Goal: Task Accomplishment & Management: Complete application form

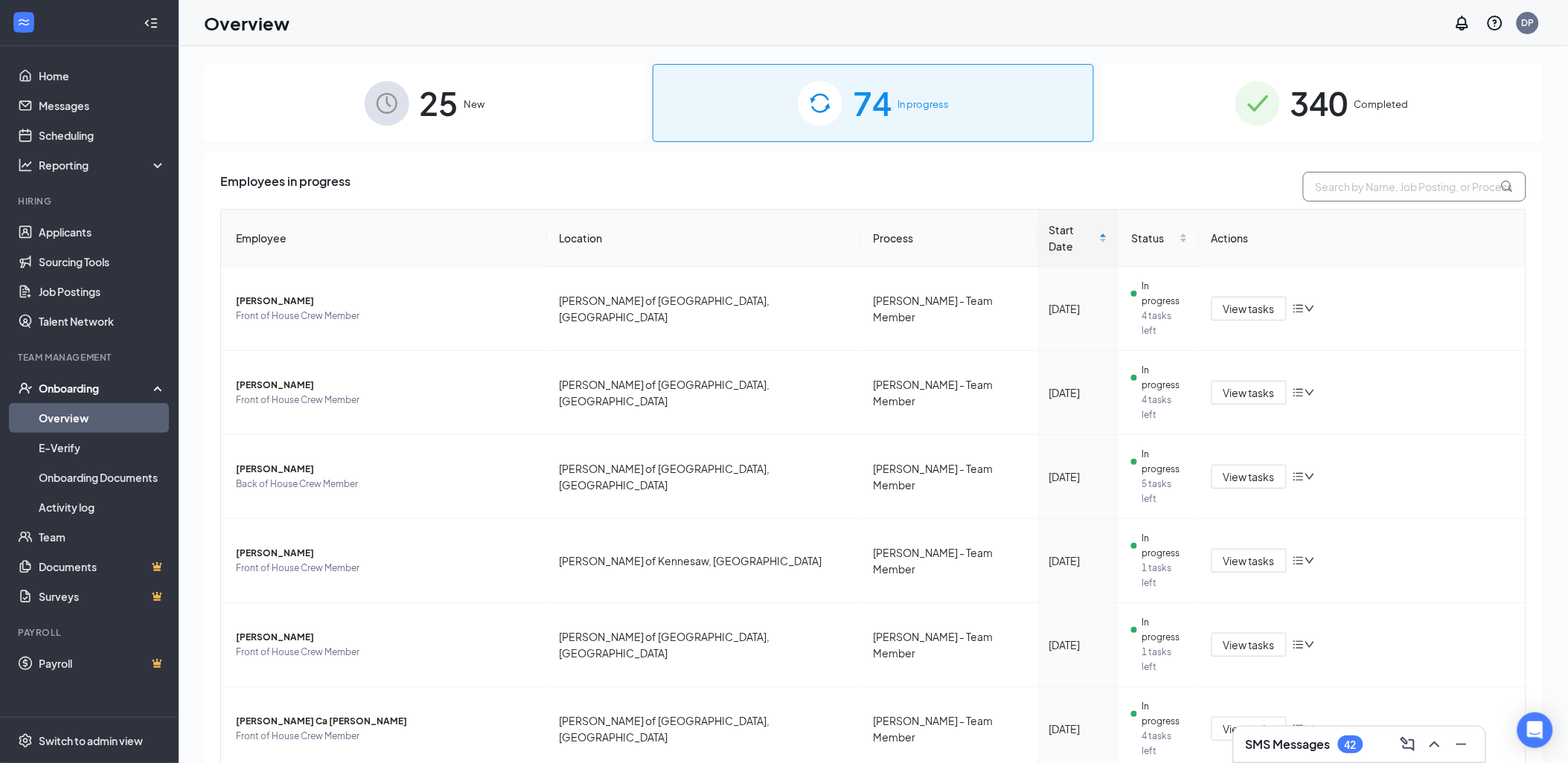
click at [1333, 182] on input "text" at bounding box center [1414, 186] width 223 height 29
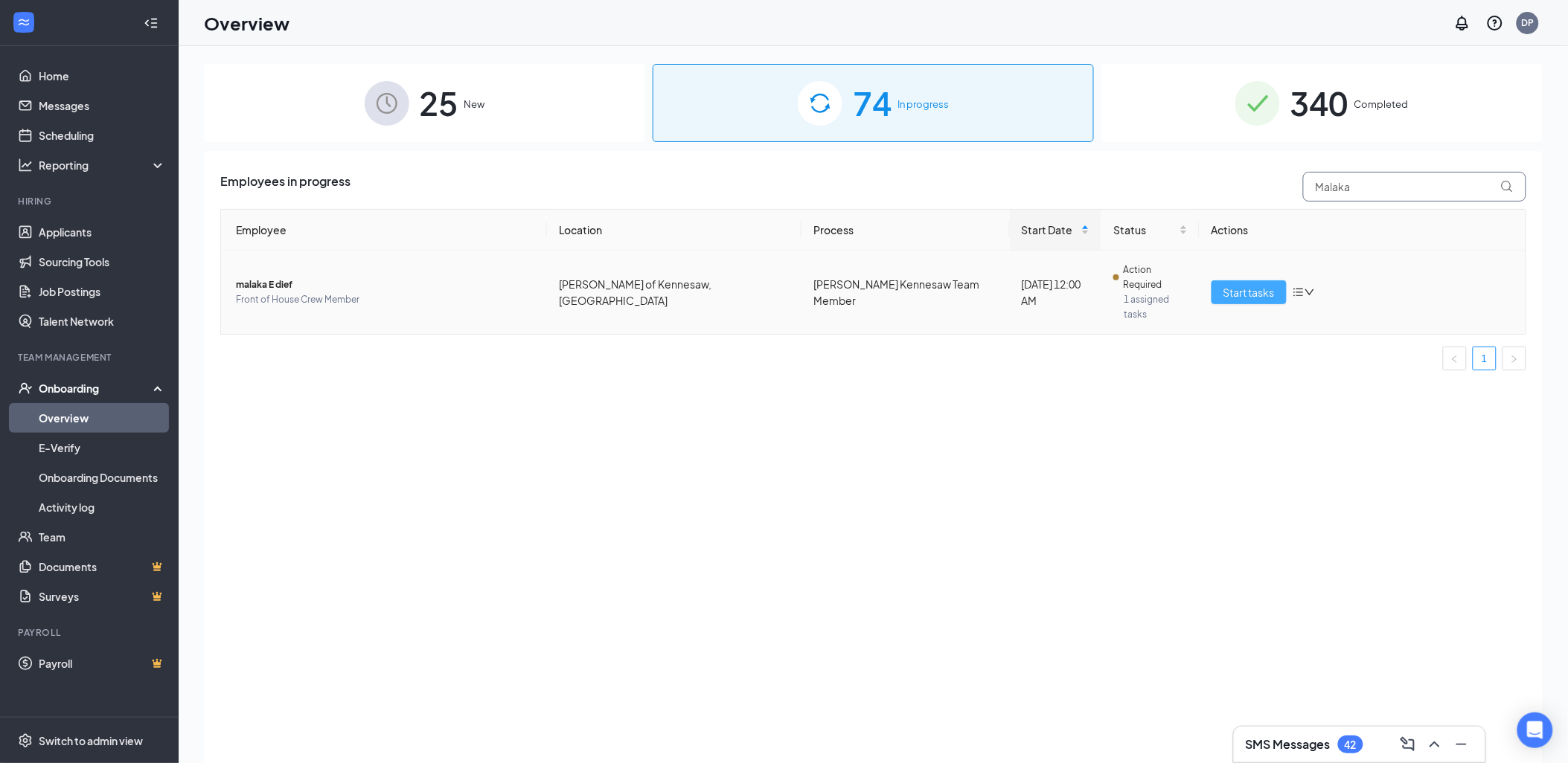
type input "Malaka"
click at [1271, 284] on span "Start tasks" at bounding box center [1249, 292] width 52 height 17
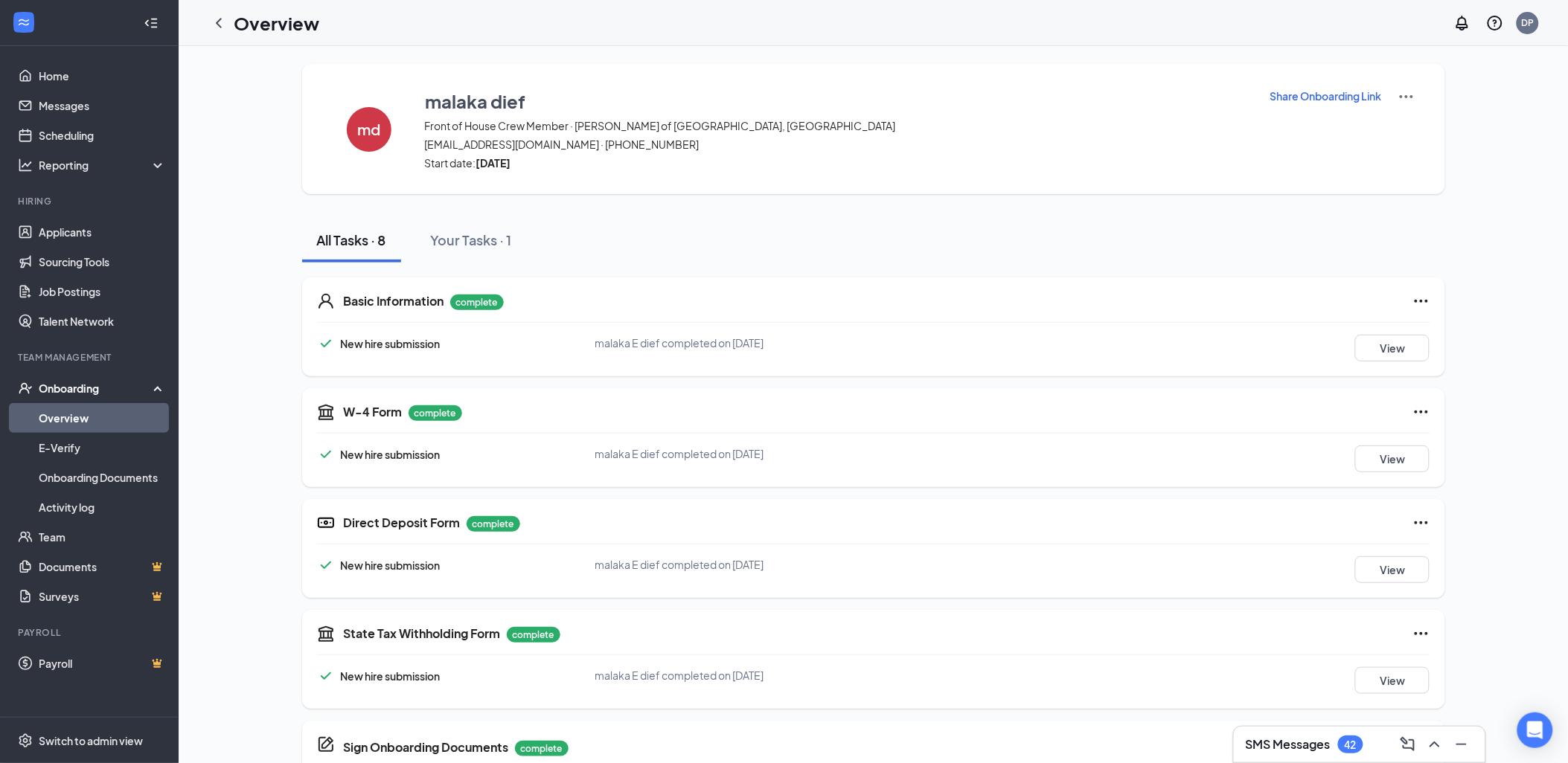
click at [1421, 522] on icon "Ellipses" at bounding box center [1421, 523] width 14 height 3
click at [1433, 545] on span "Restart" at bounding box center [1450, 552] width 36 height 15
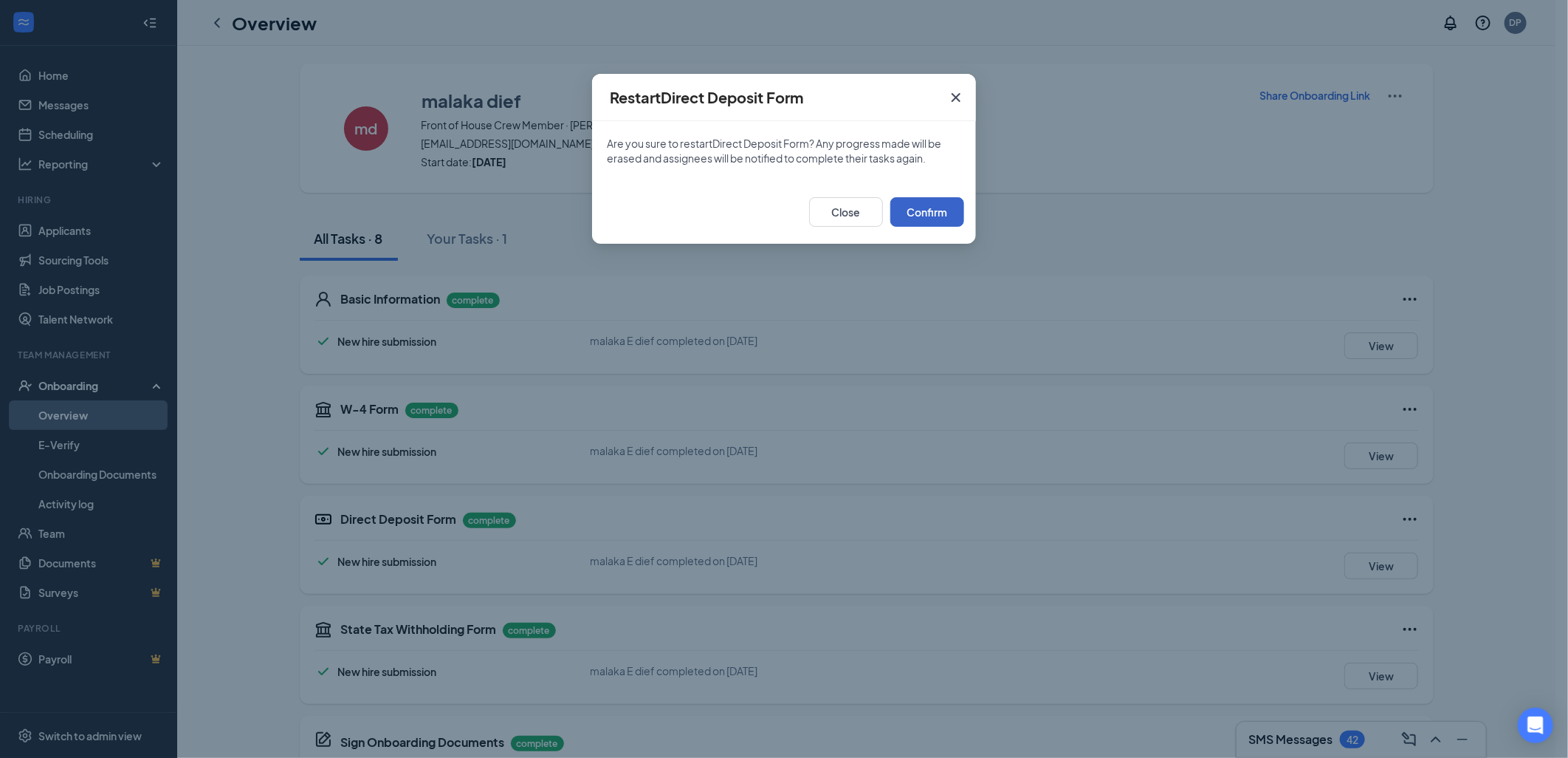
click at [948, 215] on button "Confirm" at bounding box center [928, 211] width 74 height 29
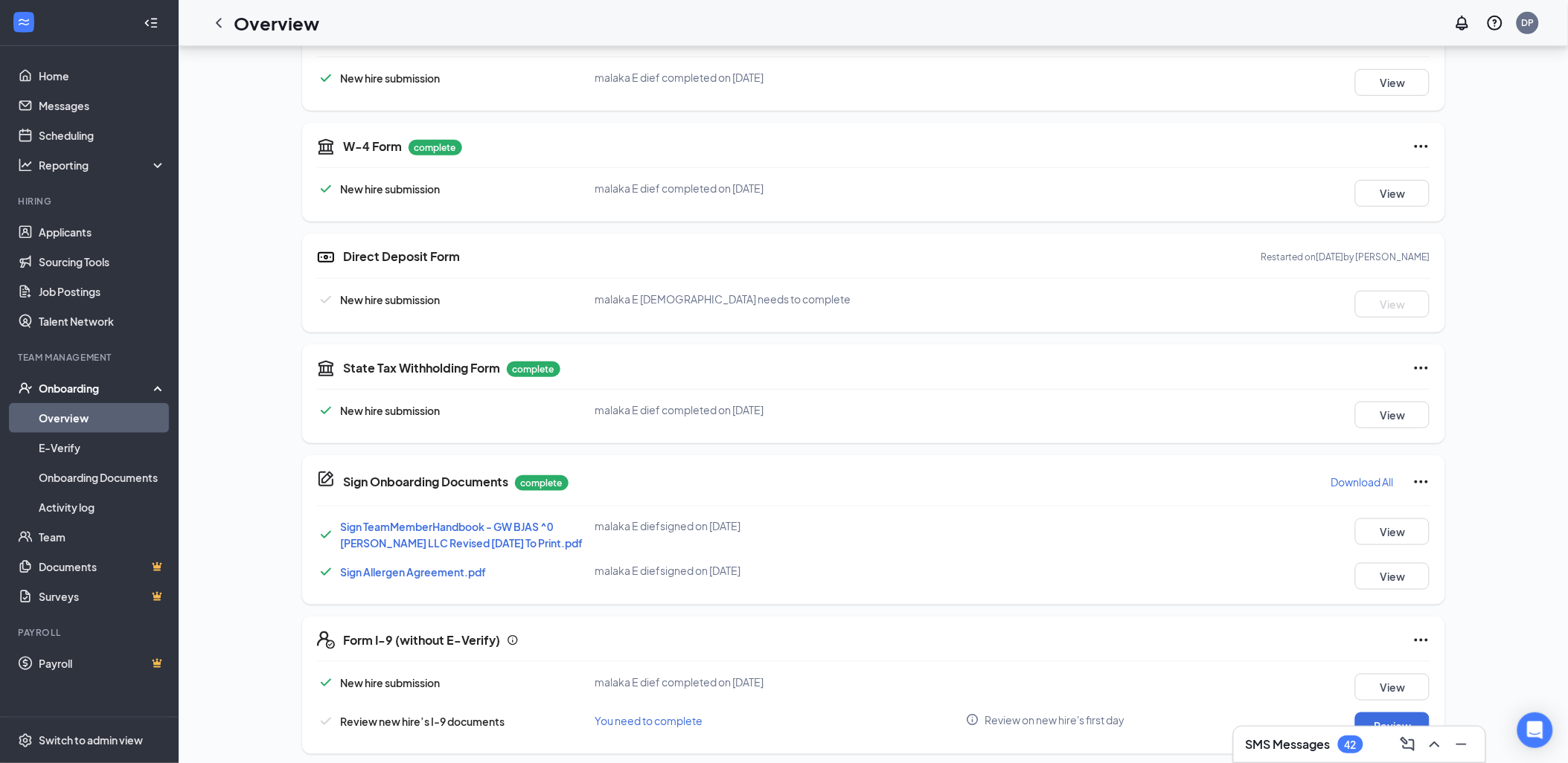
scroll to position [273, 0]
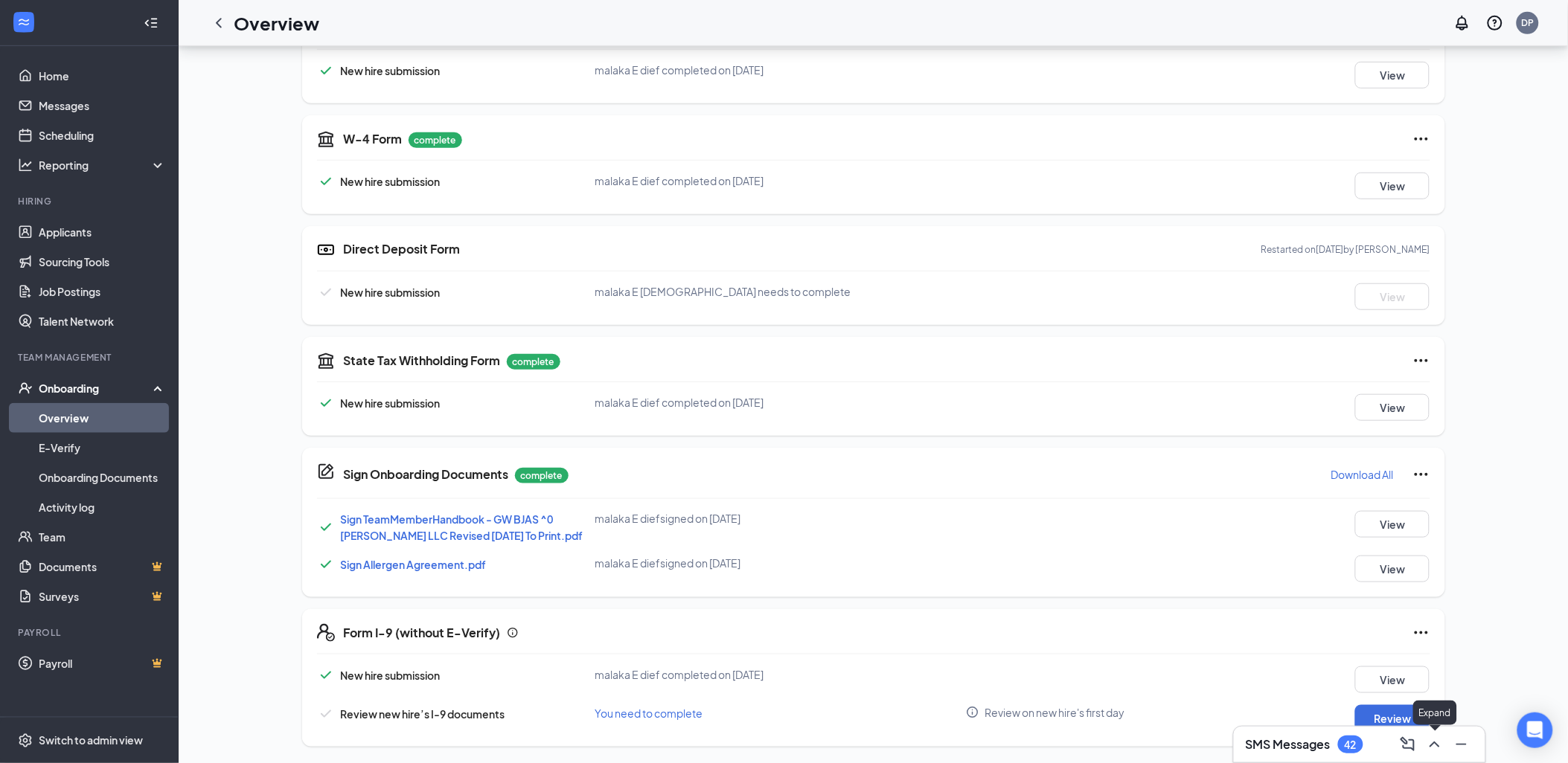
click at [1439, 748] on icon "ChevronUp" at bounding box center [1435, 744] width 17 height 17
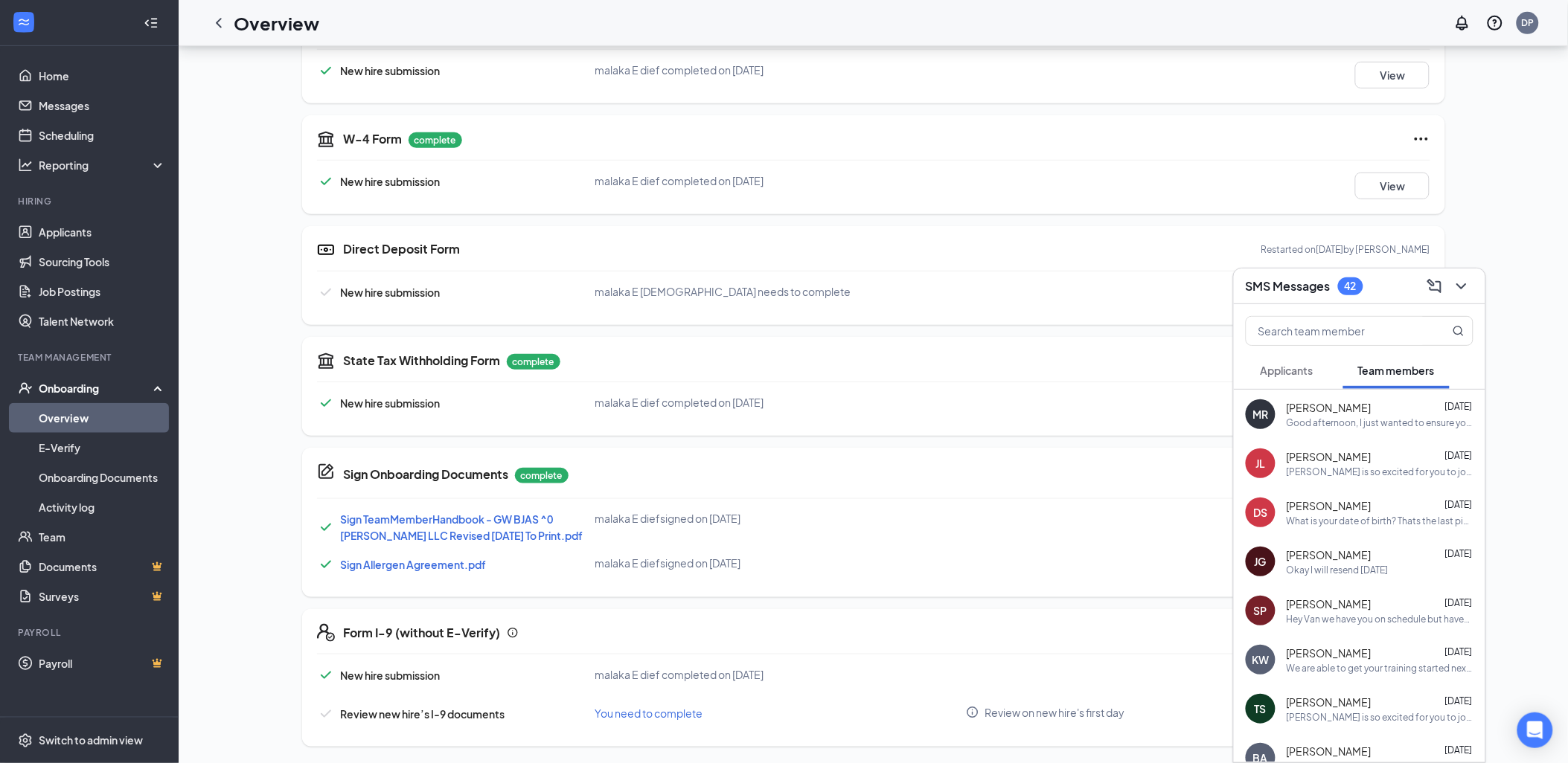
click at [1307, 367] on span "Applicants" at bounding box center [1287, 370] width 53 height 13
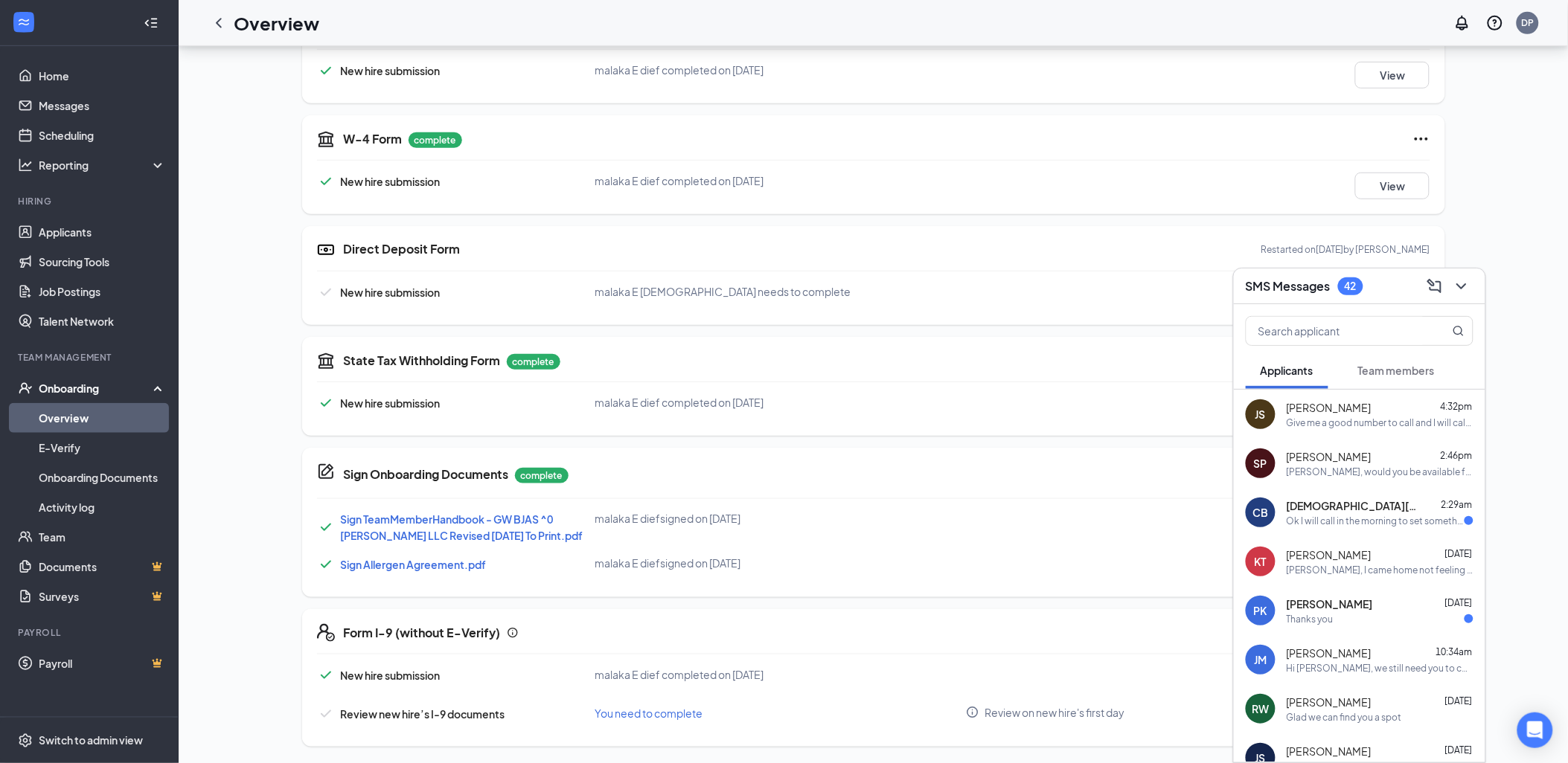
click at [1428, 568] on div "[PERSON_NAME], I came home not feeling well and need to reschedule our intervie…" at bounding box center [1379, 570] width 187 height 13
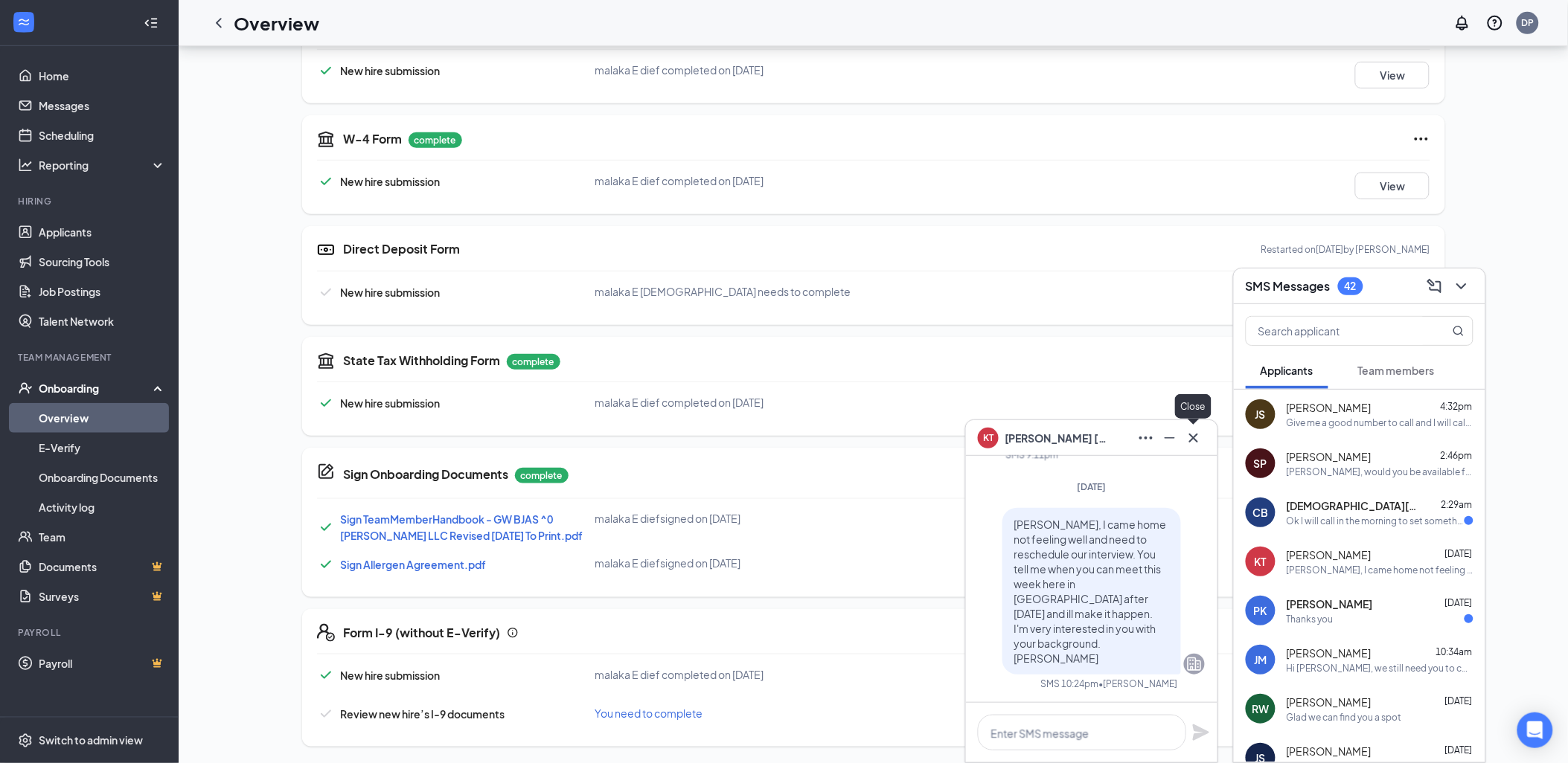
click at [1199, 440] on icon "Cross" at bounding box center [1193, 437] width 17 height 17
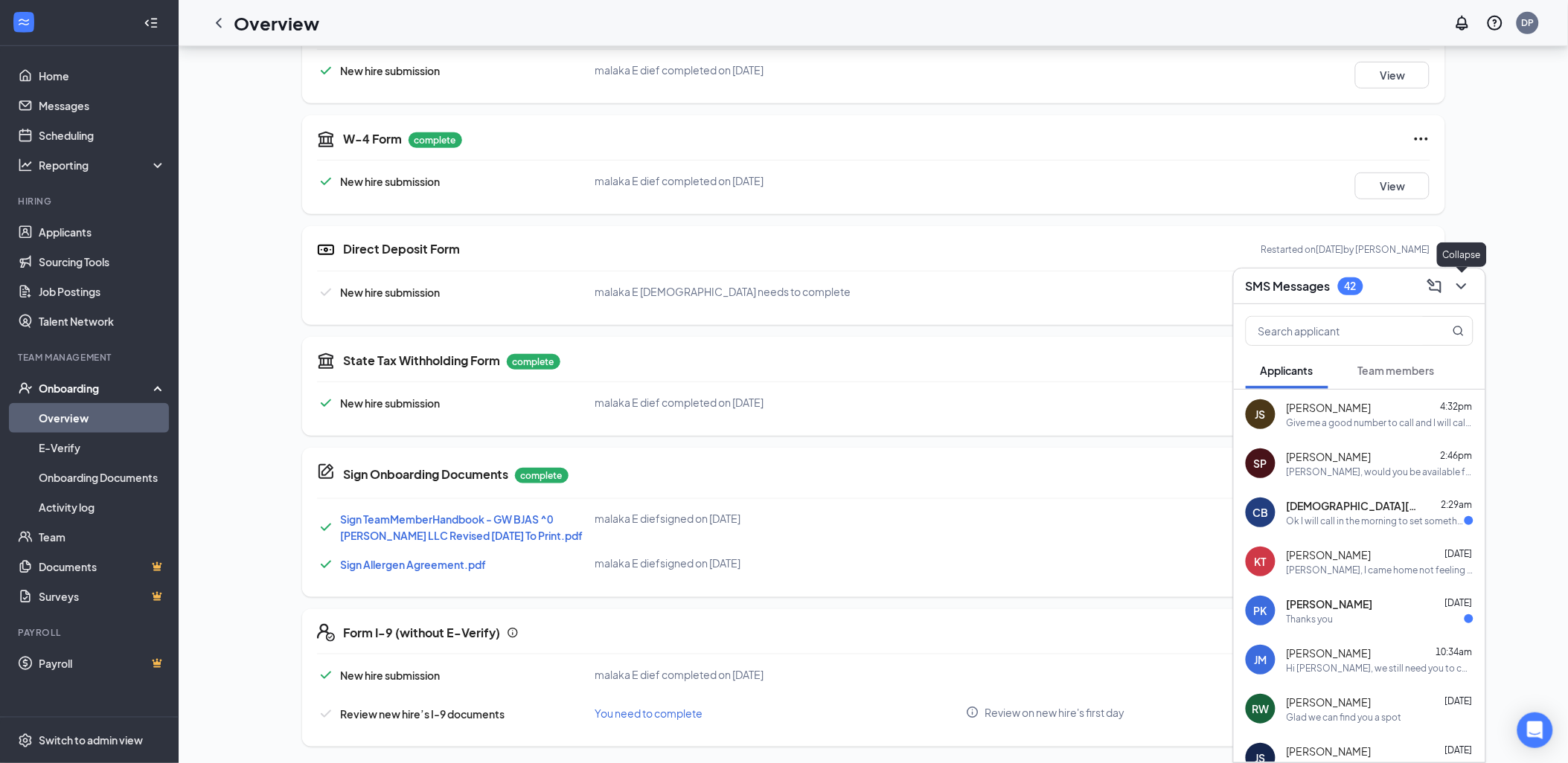
click at [1453, 288] on icon "ChevronDown" at bounding box center [1461, 286] width 17 height 17
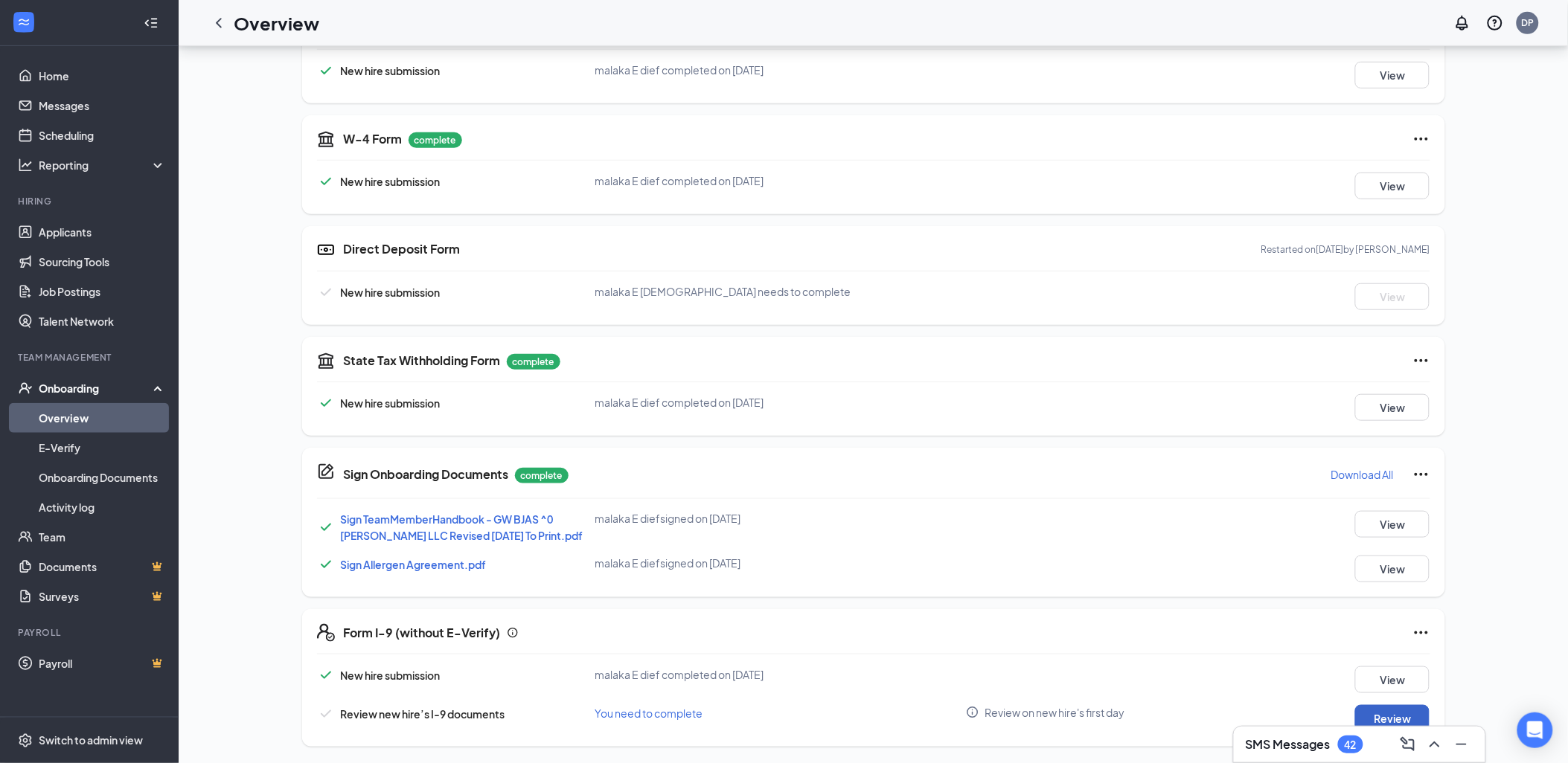
click at [1380, 705] on button "Review" at bounding box center [1392, 719] width 75 height 27
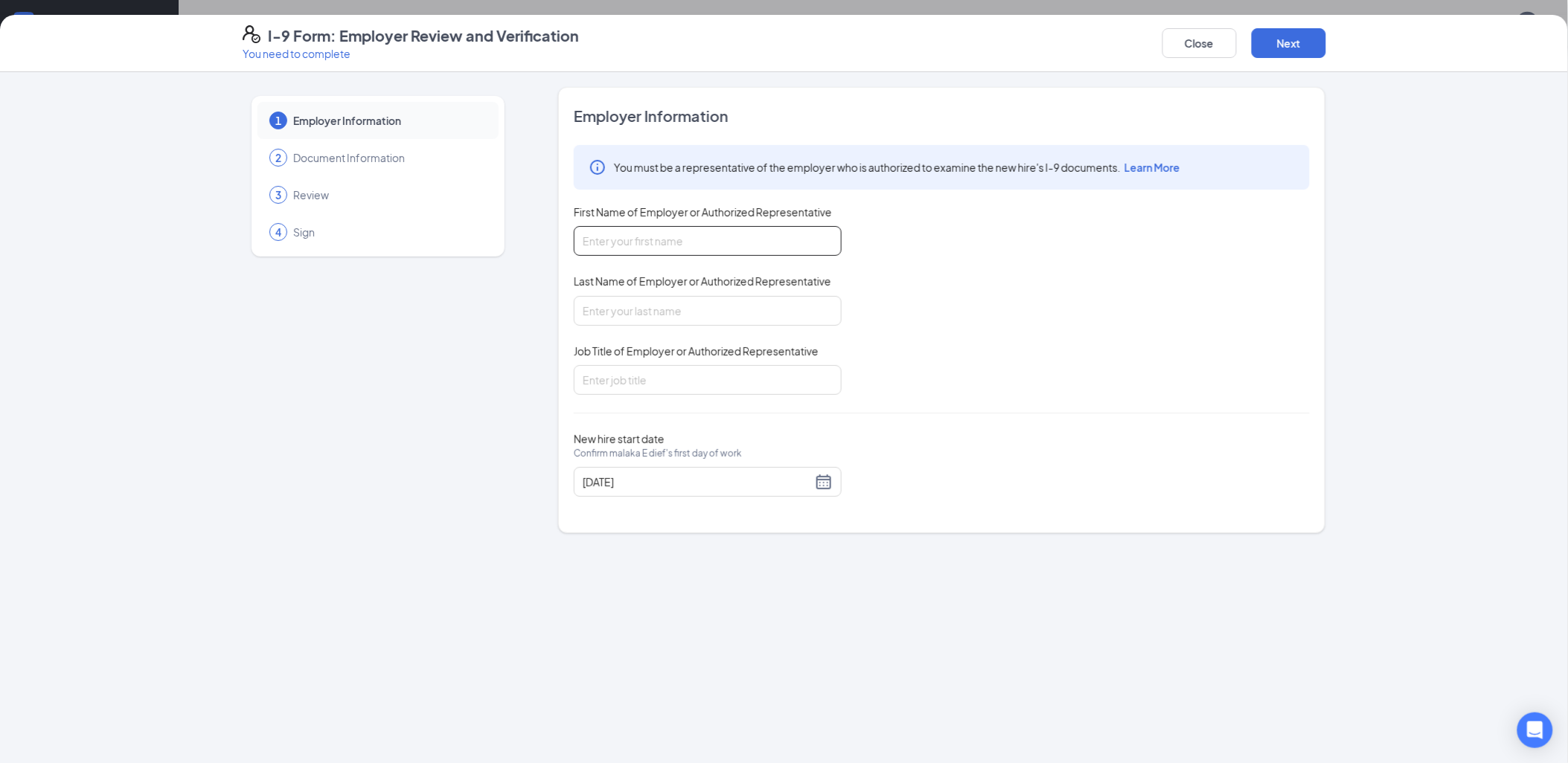
click at [701, 246] on input "First Name of Employer or Authorized Representative" at bounding box center [707, 241] width 268 height 29
type input "Hayley"
drag, startPoint x: 732, startPoint y: 303, endPoint x: 753, endPoint y: 255, distance: 52.4
click at [732, 303] on input "Last Name of Employer or Authorized Representative" at bounding box center [707, 310] width 268 height 29
type input "[PERSON_NAME]"
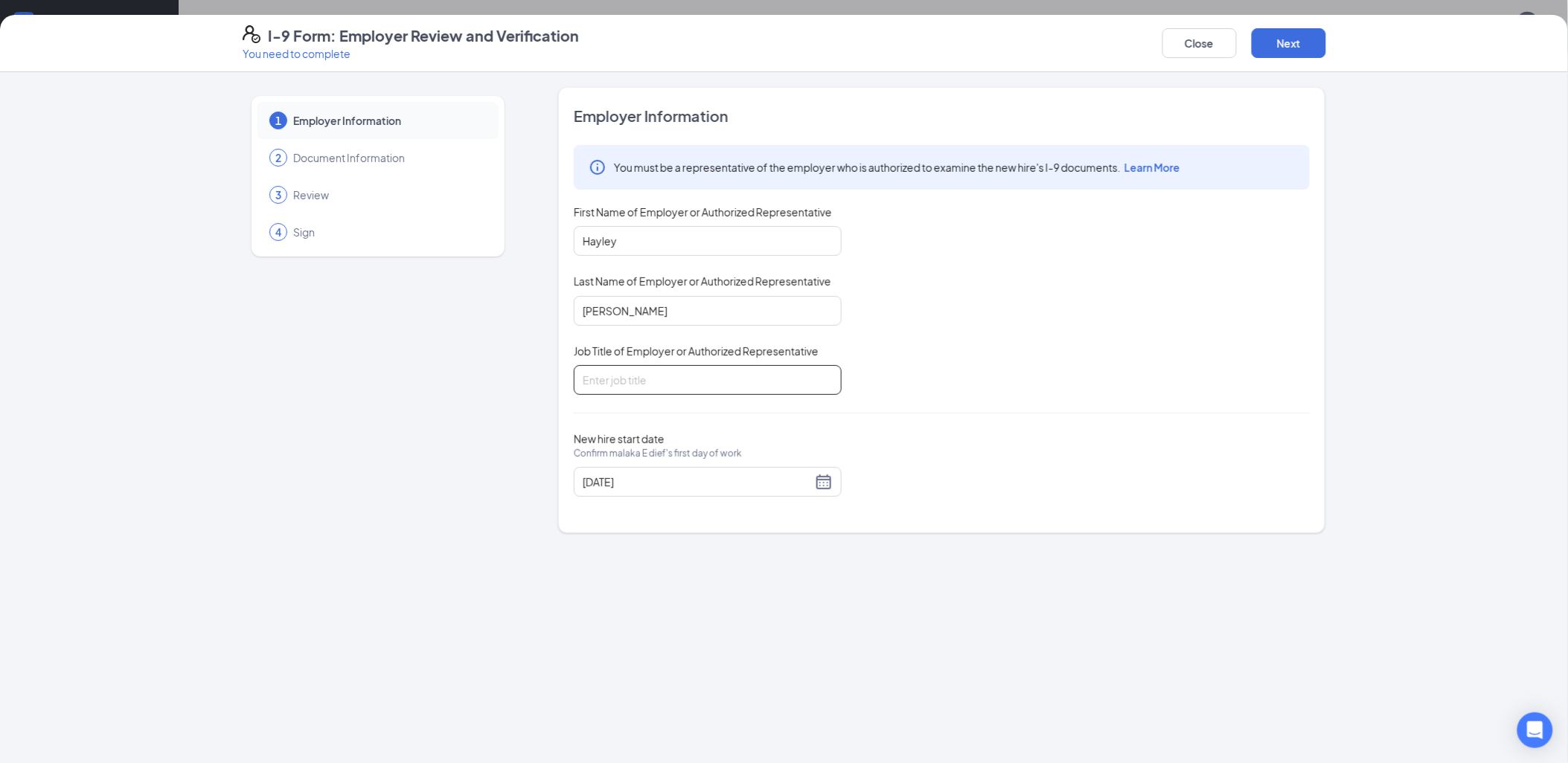
click at [729, 392] on input "Job Title of Employer or Authorized Representative" at bounding box center [707, 380] width 268 height 29
type input "Manager"
click at [913, 376] on div "You must be a representative of the employer who is authorized to examine the n…" at bounding box center [941, 270] width 736 height 250
click at [1266, 56] on button "Next" at bounding box center [1288, 43] width 75 height 29
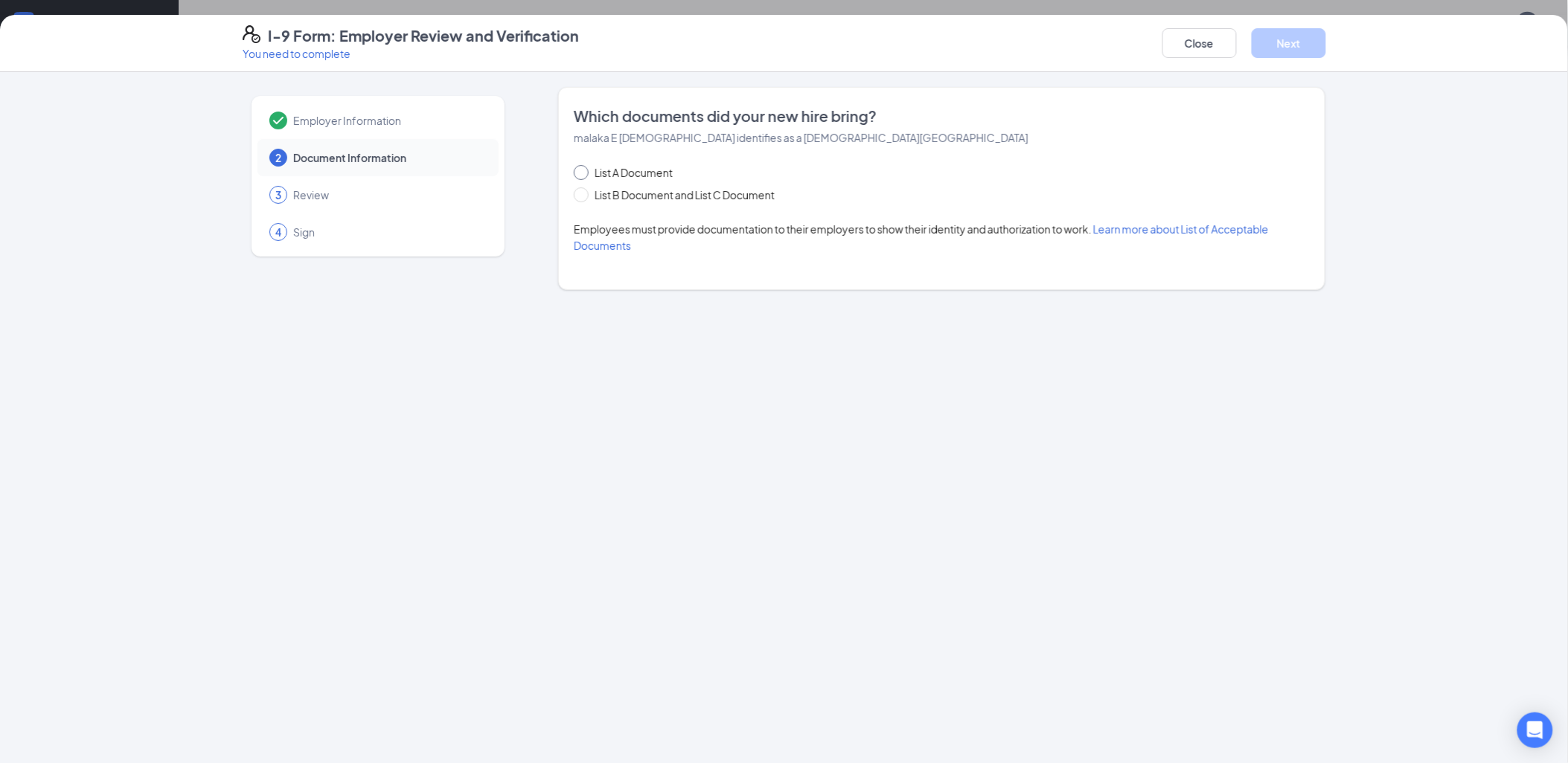
click at [652, 176] on span "List A Document" at bounding box center [633, 172] width 90 height 17
click at [584, 175] on input "List A Document" at bounding box center [578, 170] width 10 height 10
radio input "true"
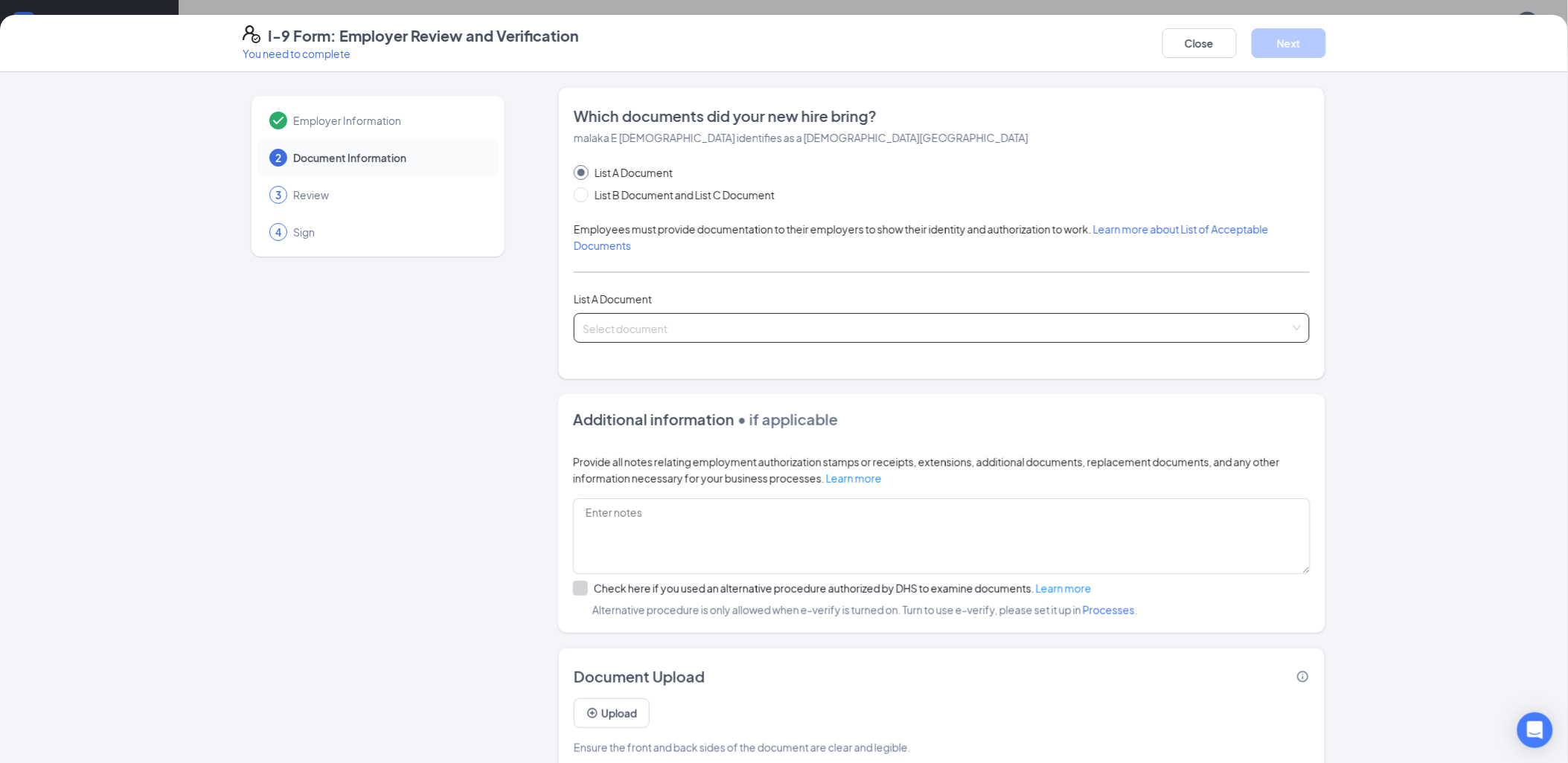
click at [747, 314] on input "search" at bounding box center [936, 325] width 708 height 22
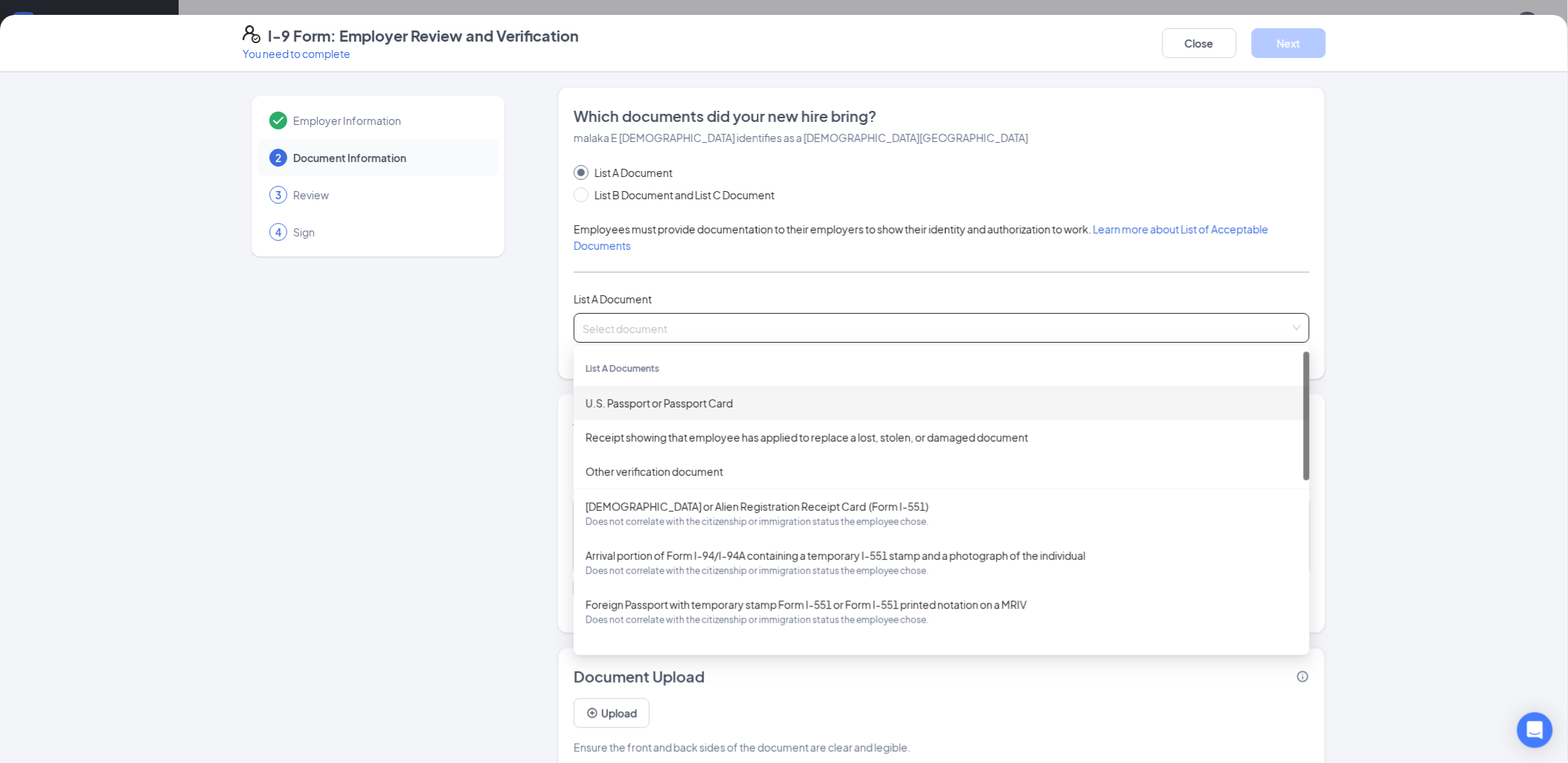
click at [809, 403] on div "U.S. Passport or Passport Card" at bounding box center [941, 403] width 712 height 17
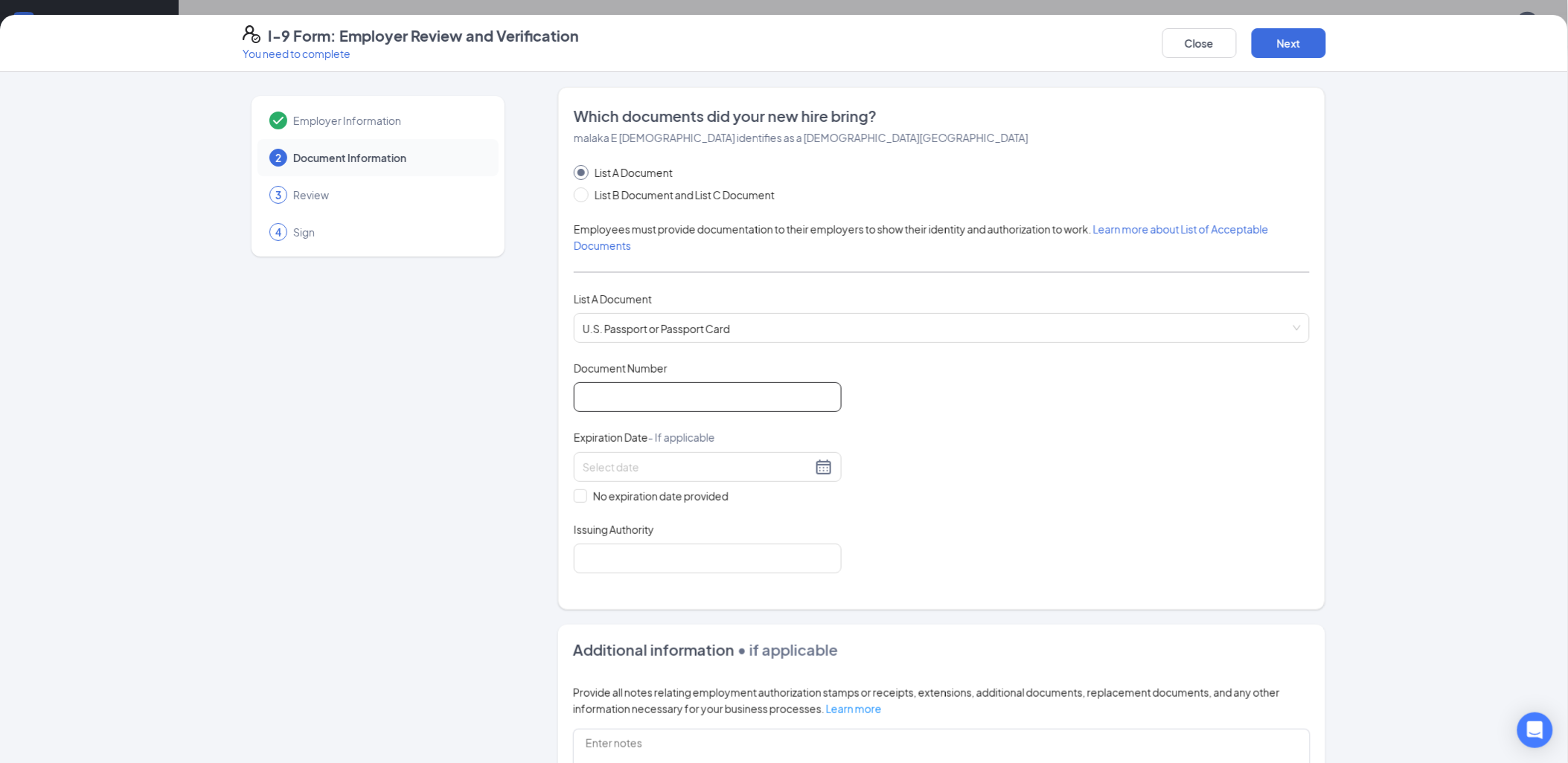
click at [732, 405] on input "Document Number" at bounding box center [707, 396] width 268 height 29
type input "A38006731"
click at [827, 464] on div at bounding box center [707, 467] width 250 height 17
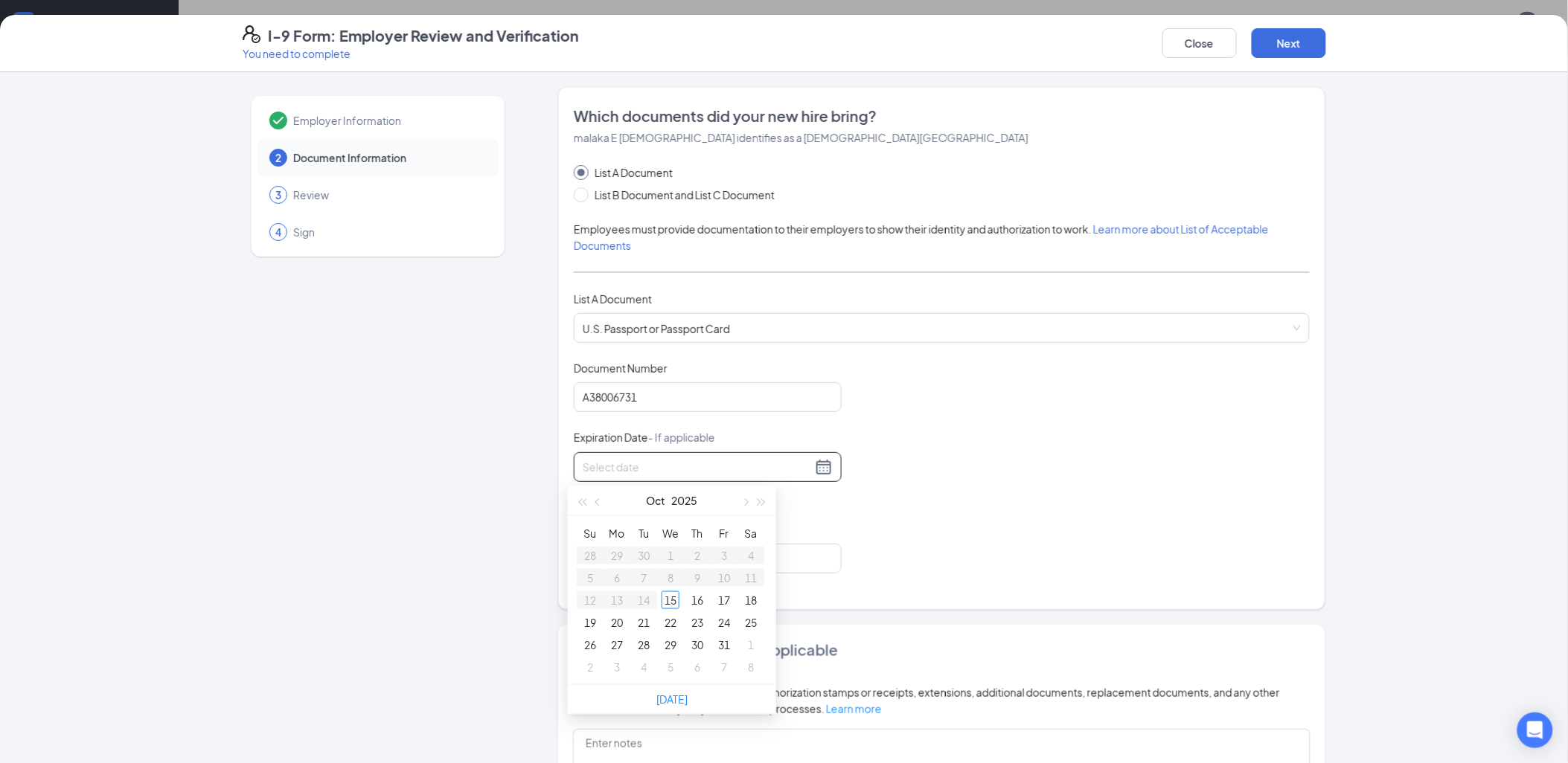
click at [821, 467] on div at bounding box center [707, 467] width 250 height 17
click at [769, 500] on button "button" at bounding box center [762, 500] width 17 height 29
click at [765, 500] on button "button" at bounding box center [762, 500] width 17 height 29
click at [764, 499] on button "button" at bounding box center [762, 500] width 17 height 29
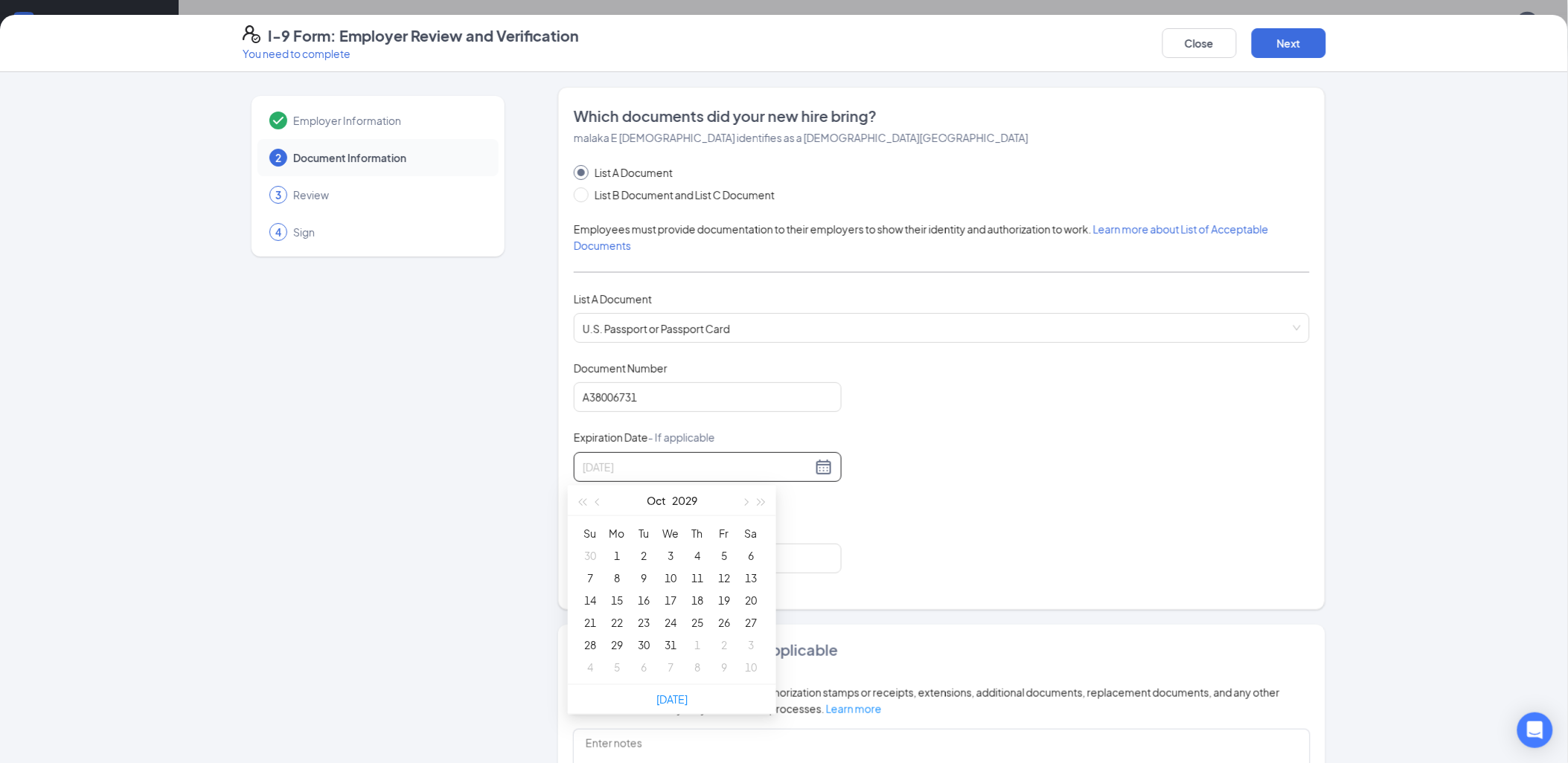
type input "[DATE]"
click at [597, 499] on span "button" at bounding box center [598, 502] width 7 height 7
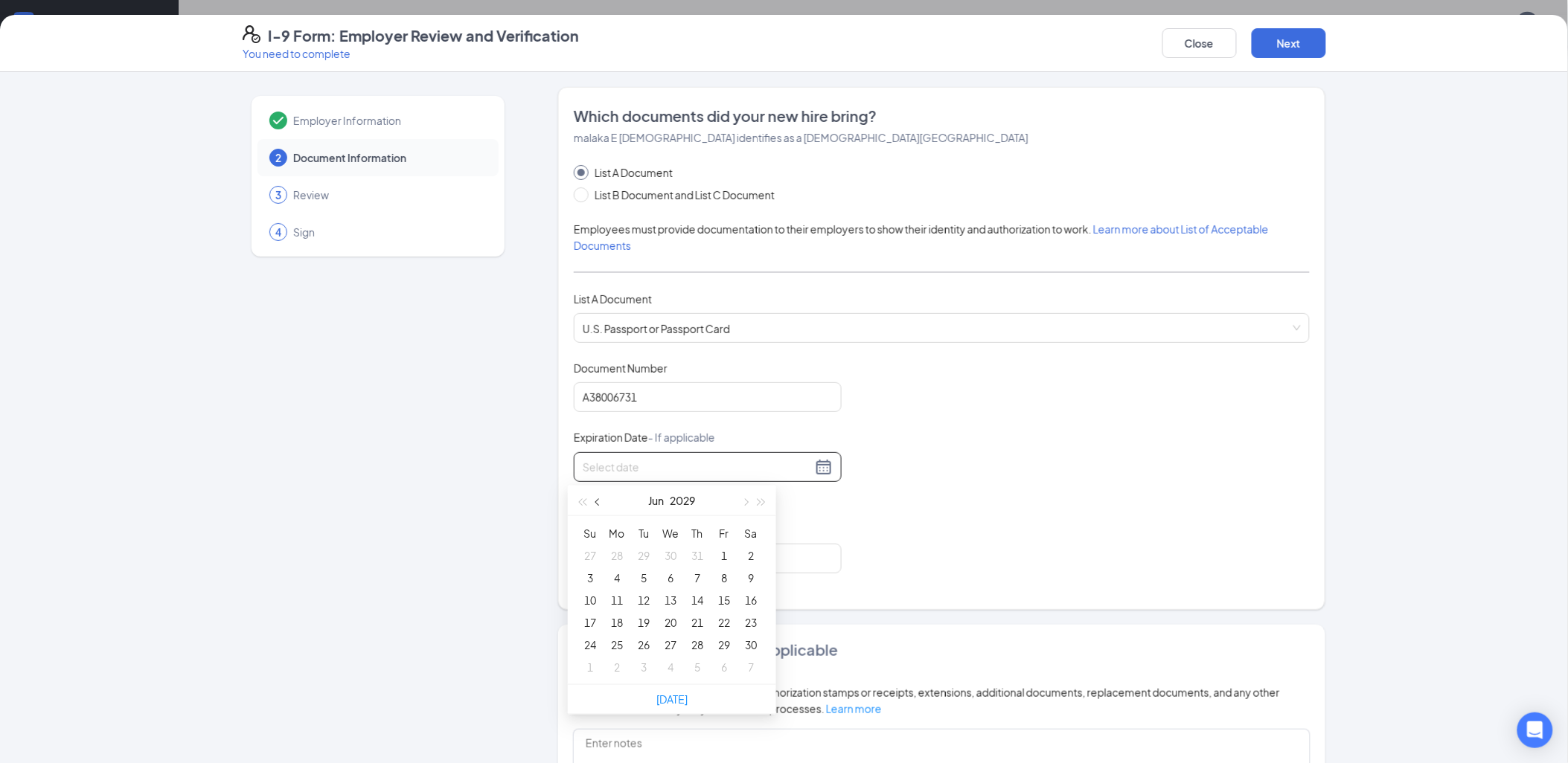
click at [603, 499] on button "button" at bounding box center [598, 500] width 17 height 29
type input "[DATE]"
click at [752, 595] on div "21" at bounding box center [751, 600] width 17 height 17
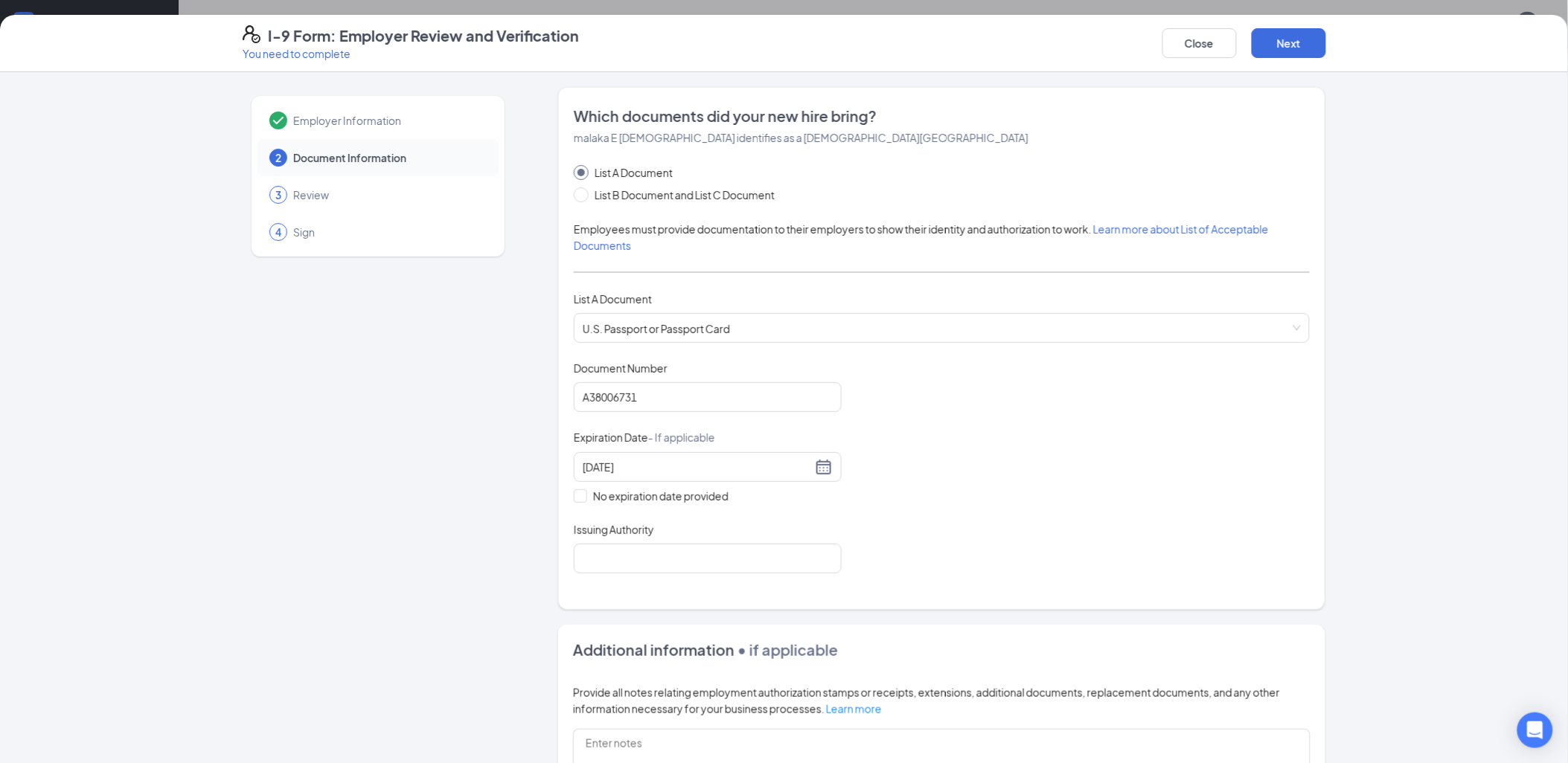
click at [860, 541] on div "Document Title U.S. Passport or Passport Card Document Number [PASSPORT] Expira…" at bounding box center [941, 467] width 736 height 213
click at [769, 557] on input "Issuing Authority" at bounding box center [707, 558] width 268 height 29
type input "[GEOGRAPHIC_DATA]"
click at [930, 515] on div "Document Title U.S. Passport or Passport Card Document Number [PASSPORT] Expira…" at bounding box center [941, 467] width 736 height 213
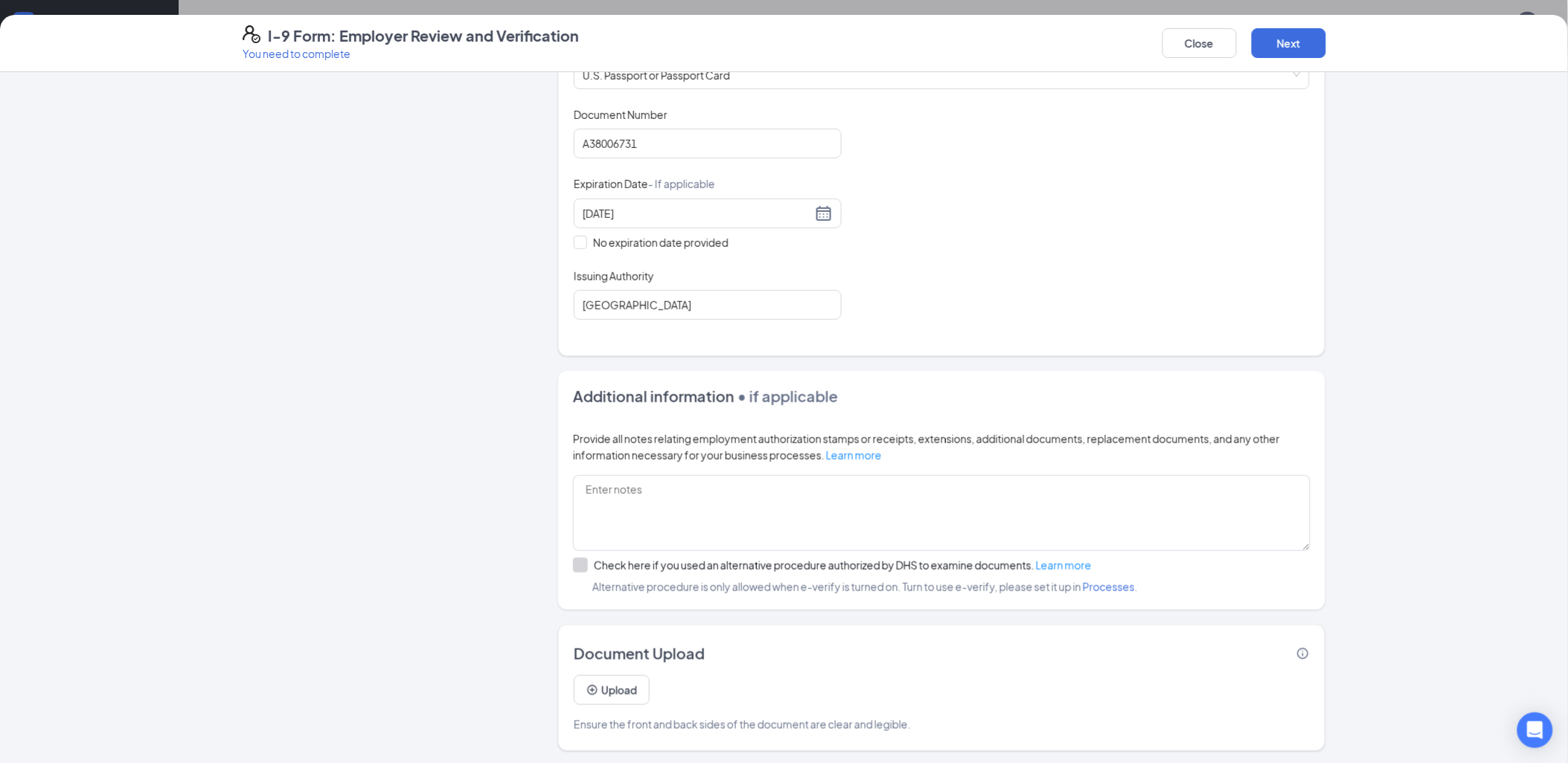
scroll to position [256, 0]
click at [1274, 40] on button "Next" at bounding box center [1288, 43] width 75 height 29
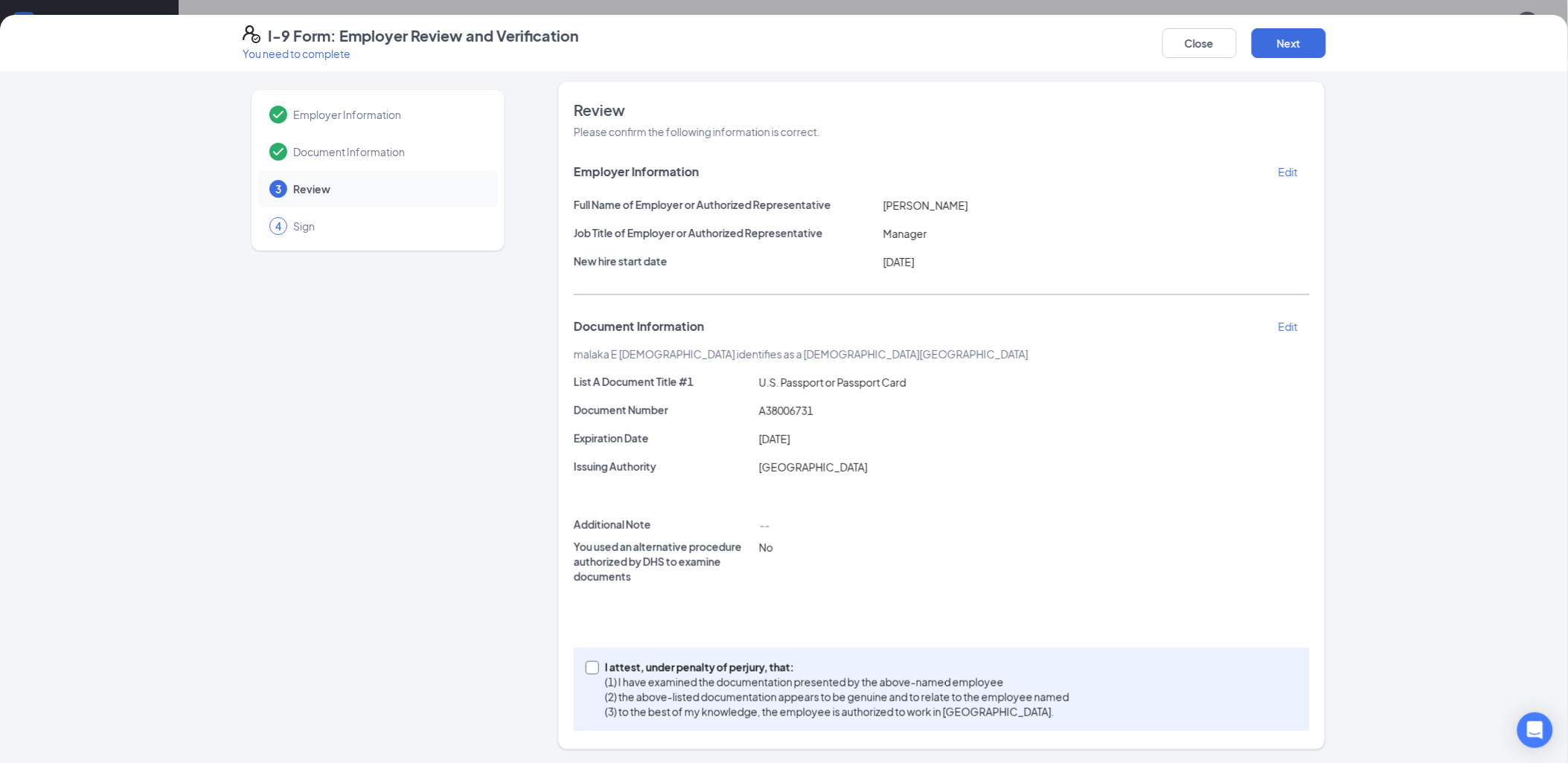
click at [588, 665] on input "I attest, under penalty of [PERSON_NAME], that: (1) I have examined the documen…" at bounding box center [590, 666] width 10 height 10
checkbox input "true"
click at [1260, 52] on button "Next" at bounding box center [1288, 43] width 75 height 29
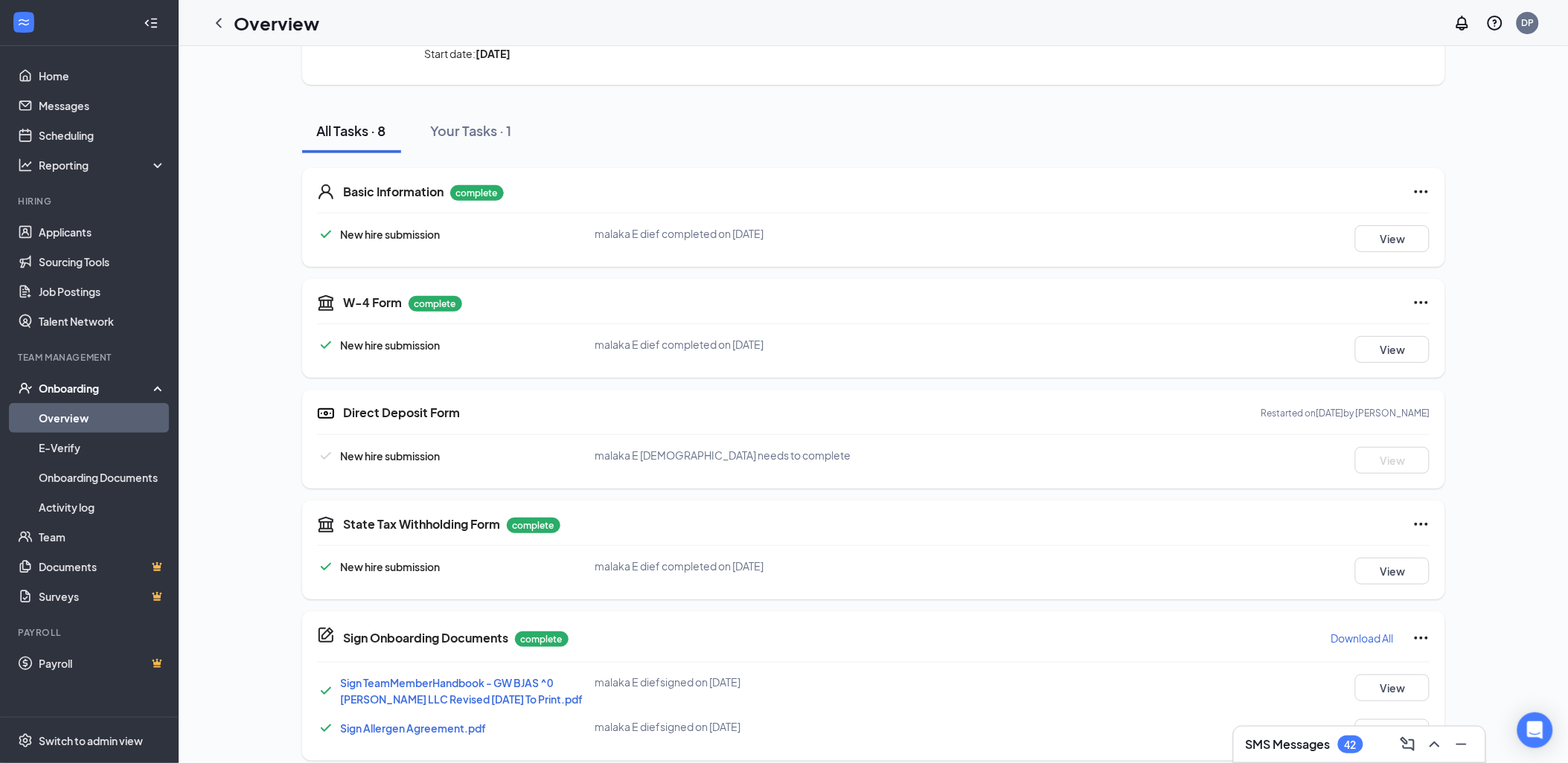
scroll to position [0, 0]
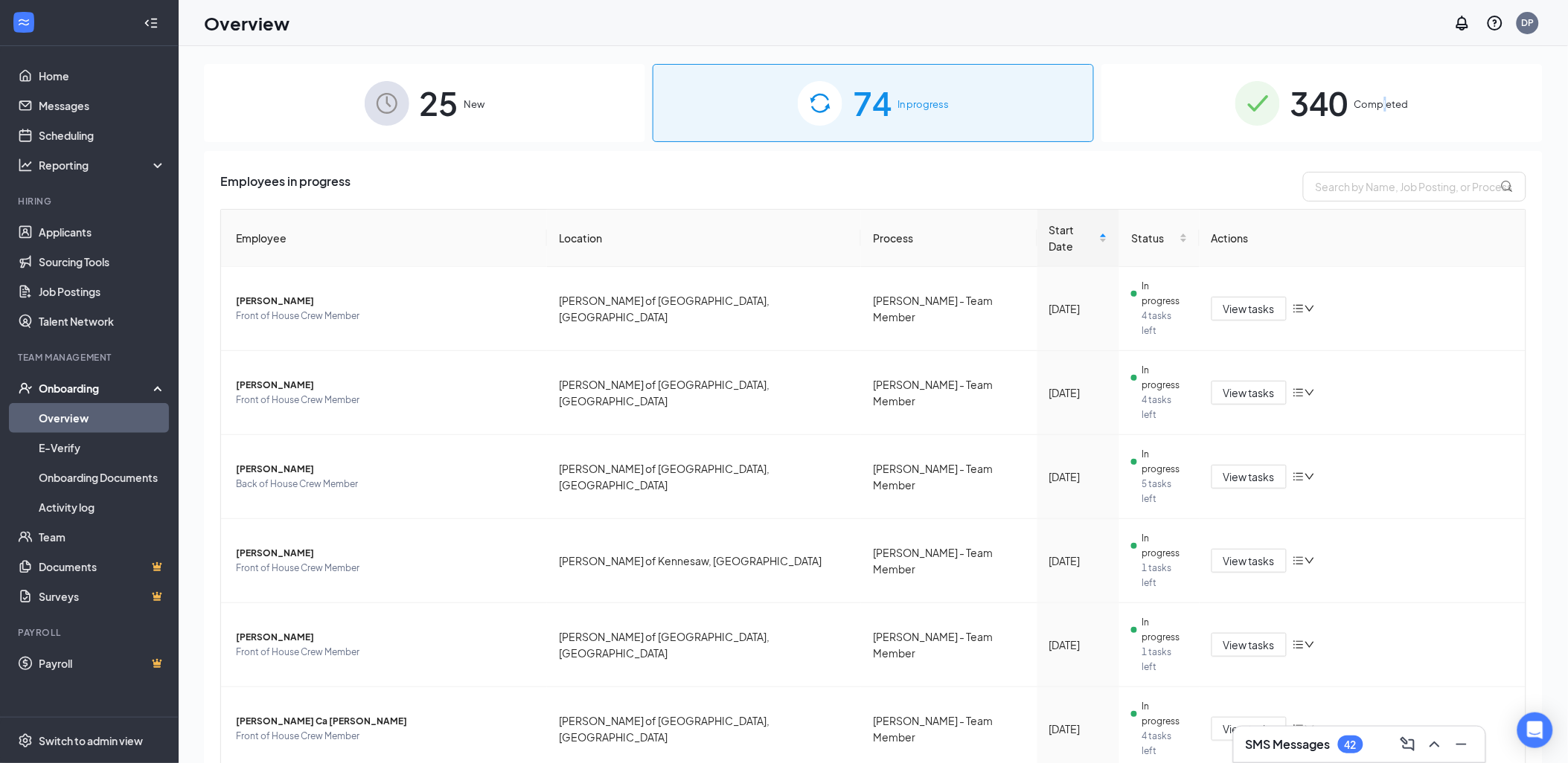
click at [1374, 88] on div "340 Completed" at bounding box center [1321, 103] width 441 height 78
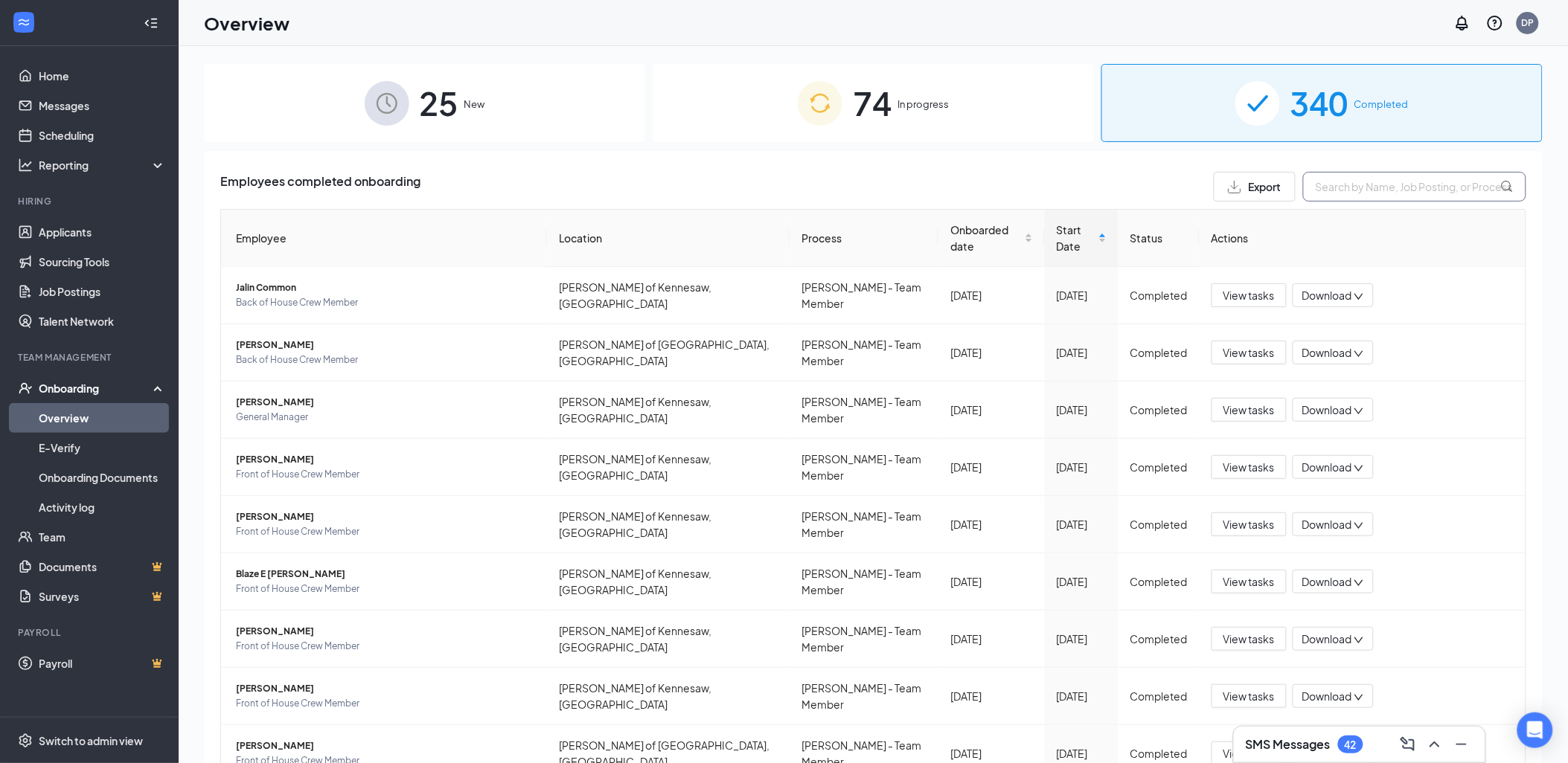
drag, startPoint x: 1372, startPoint y: 91, endPoint x: 1357, endPoint y: 181, distance: 91.2
click at [1357, 181] on input "text" at bounding box center [1414, 186] width 223 height 29
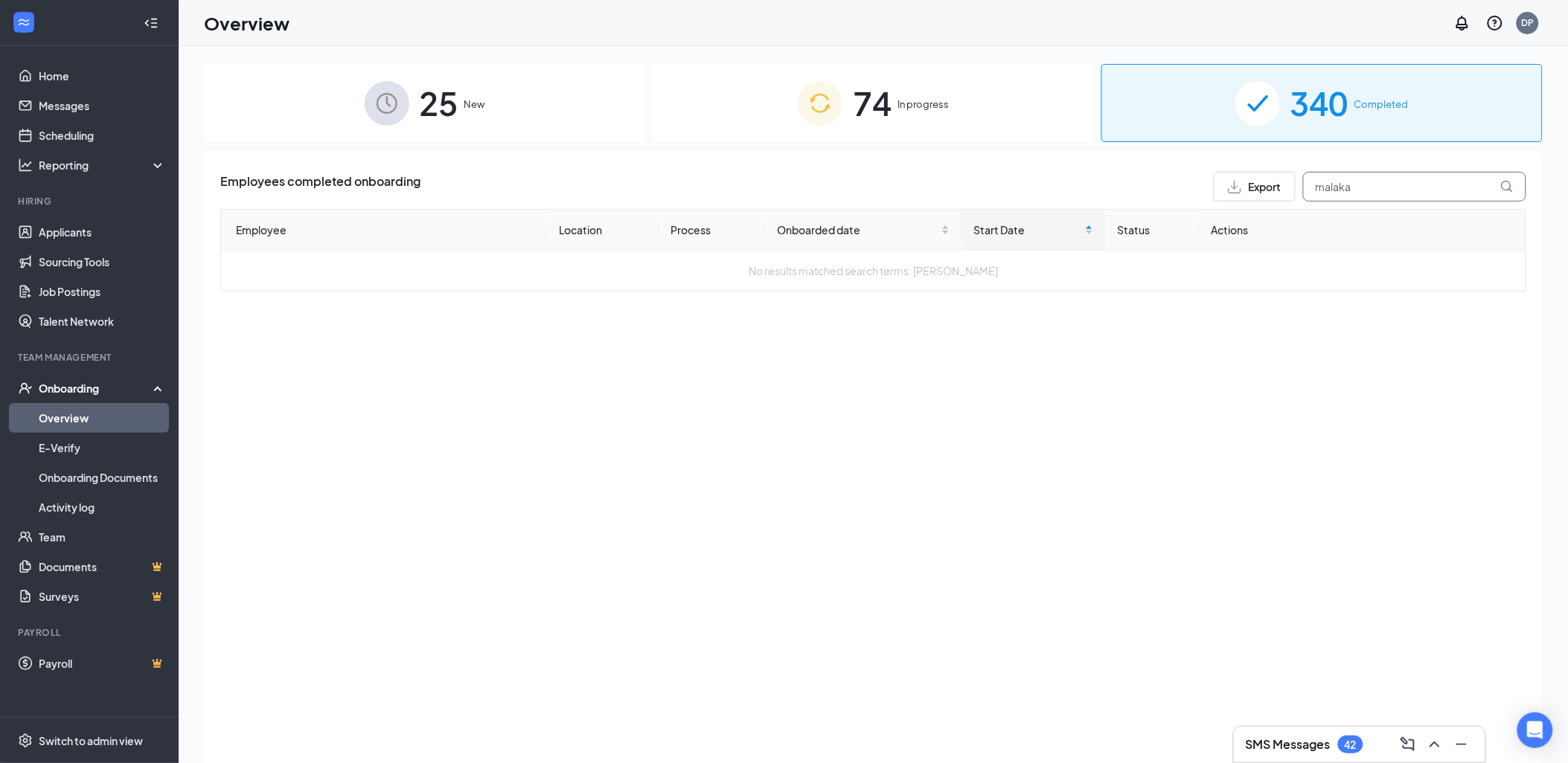
type input "malaka"
click at [995, 112] on div "74 In progress" at bounding box center [872, 103] width 441 height 78
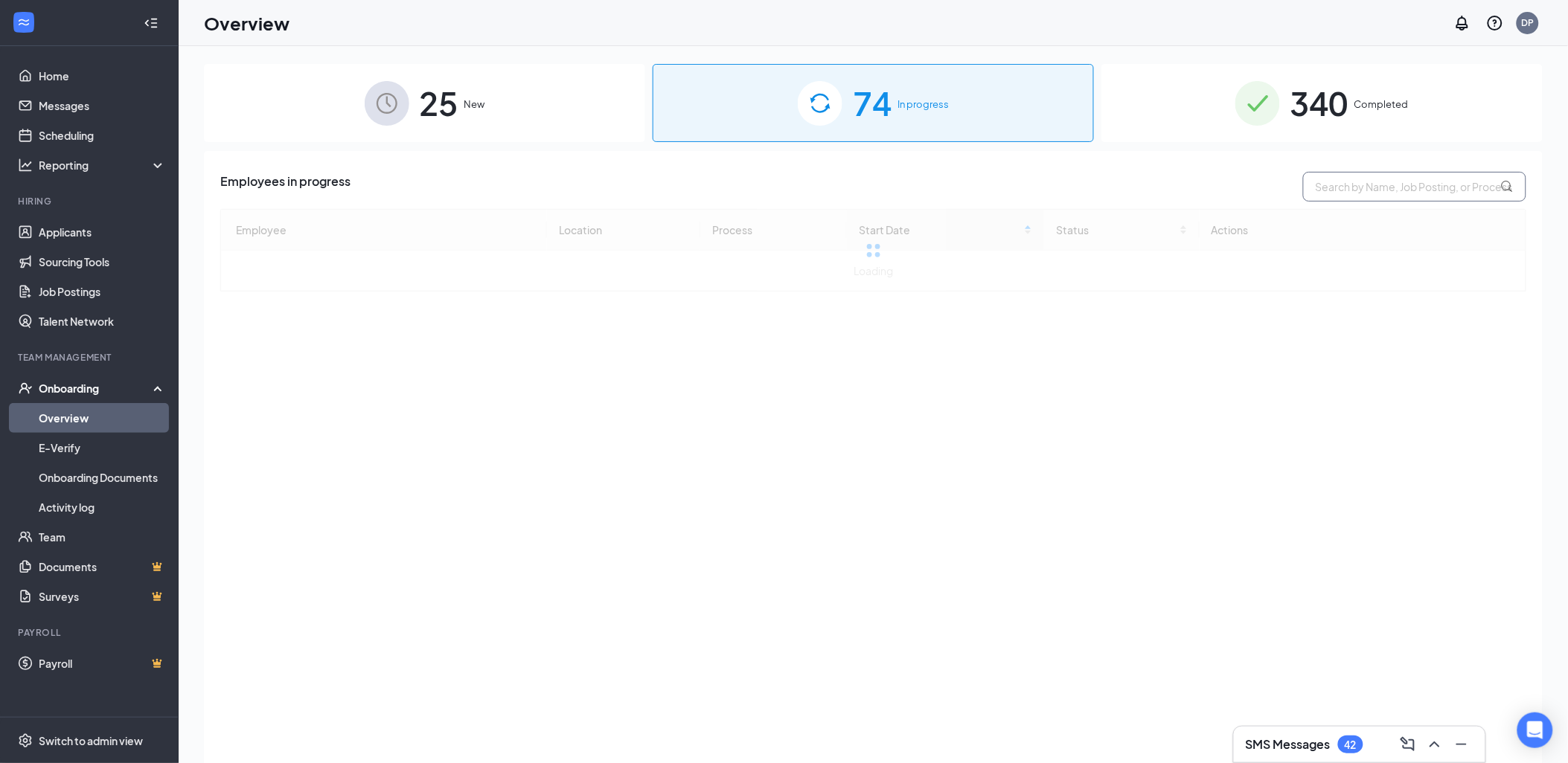
drag, startPoint x: 1395, startPoint y: 189, endPoint x: 1381, endPoint y: 194, distance: 14.9
click at [1381, 198] on input "text" at bounding box center [1414, 186] width 223 height 29
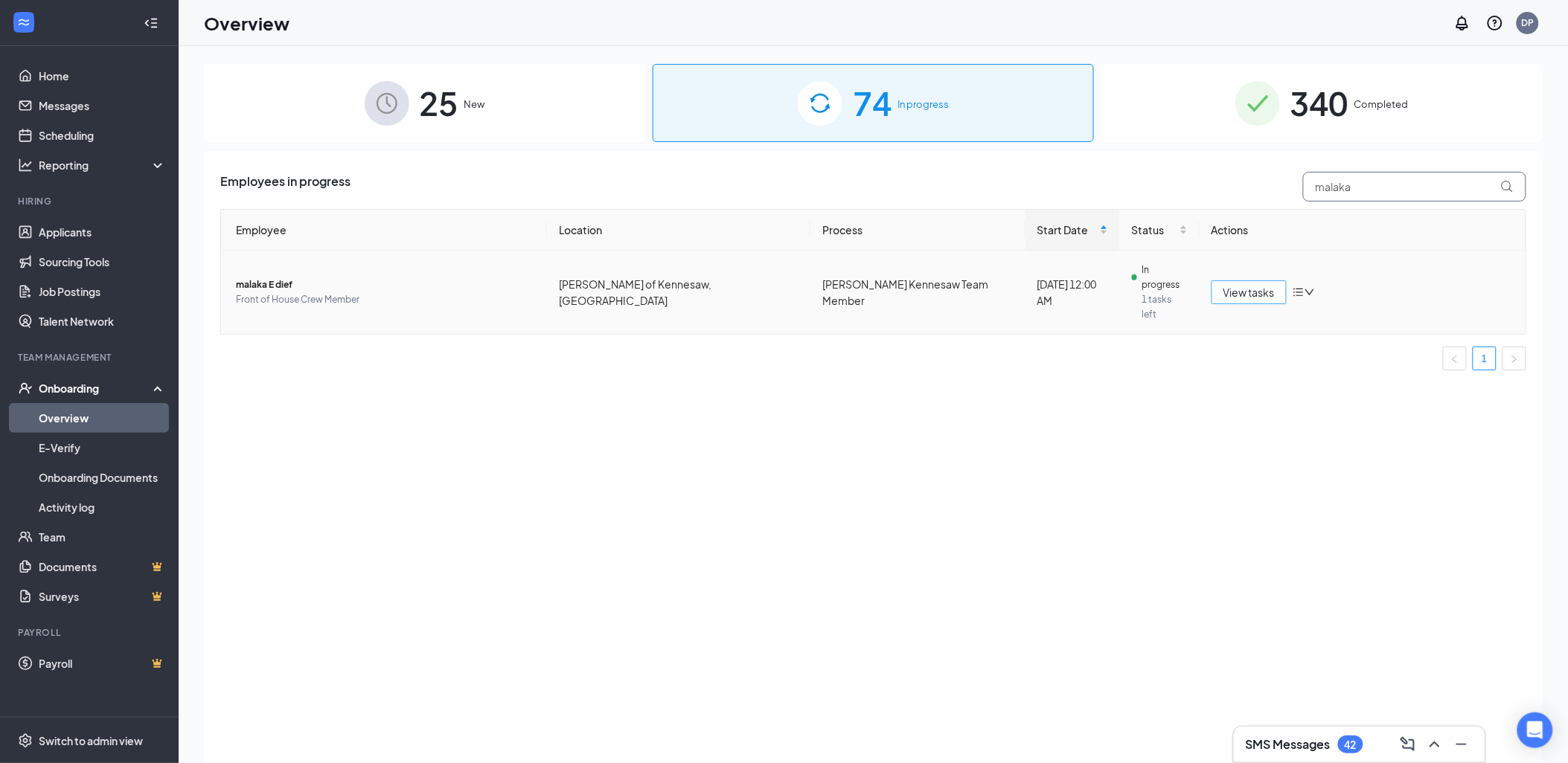
type input "malaka"
click at [1273, 284] on span "View tasks" at bounding box center [1249, 292] width 52 height 17
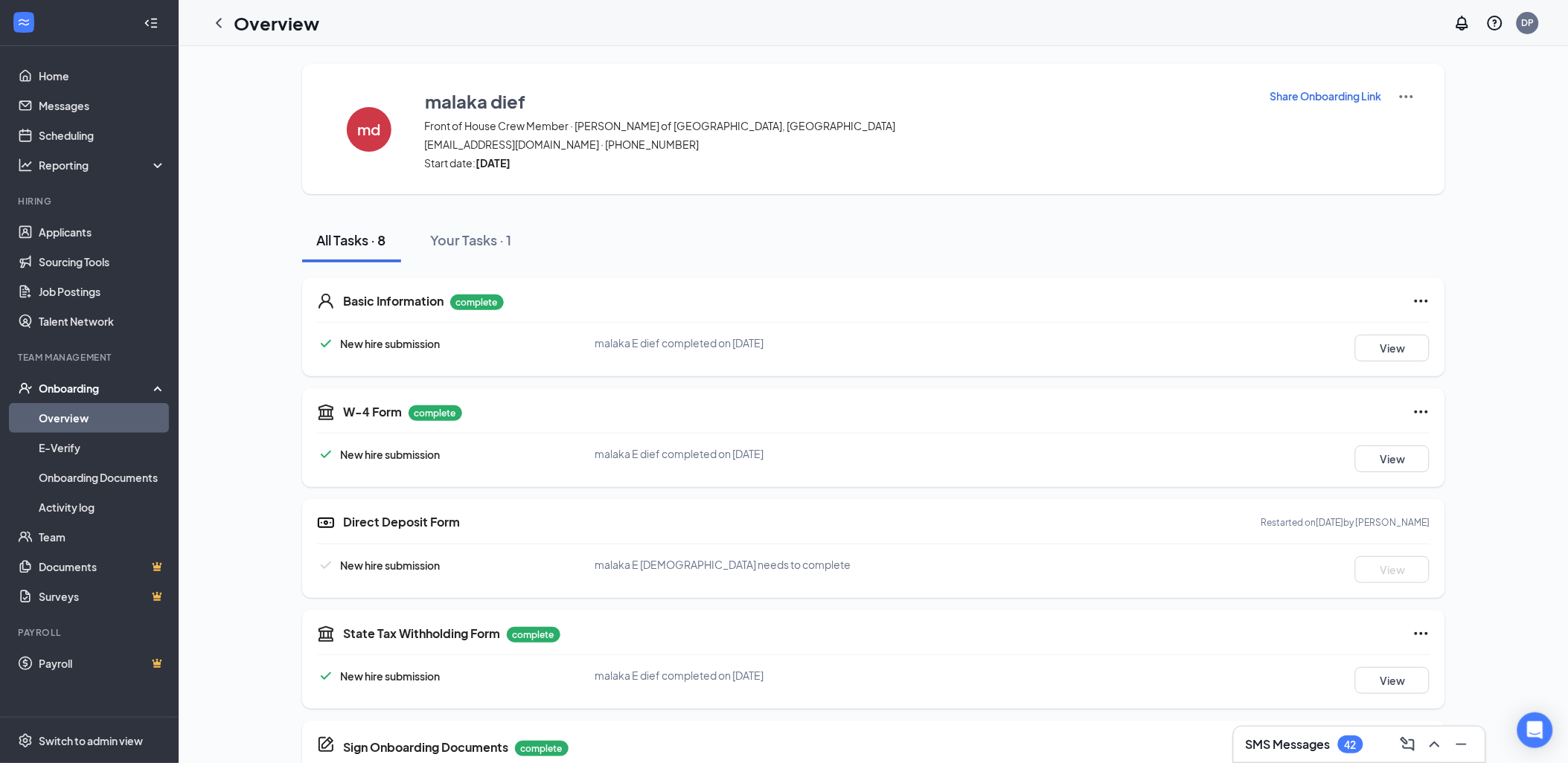
click at [1321, 92] on p "Share Onboarding Link" at bounding box center [1326, 95] width 111 height 15
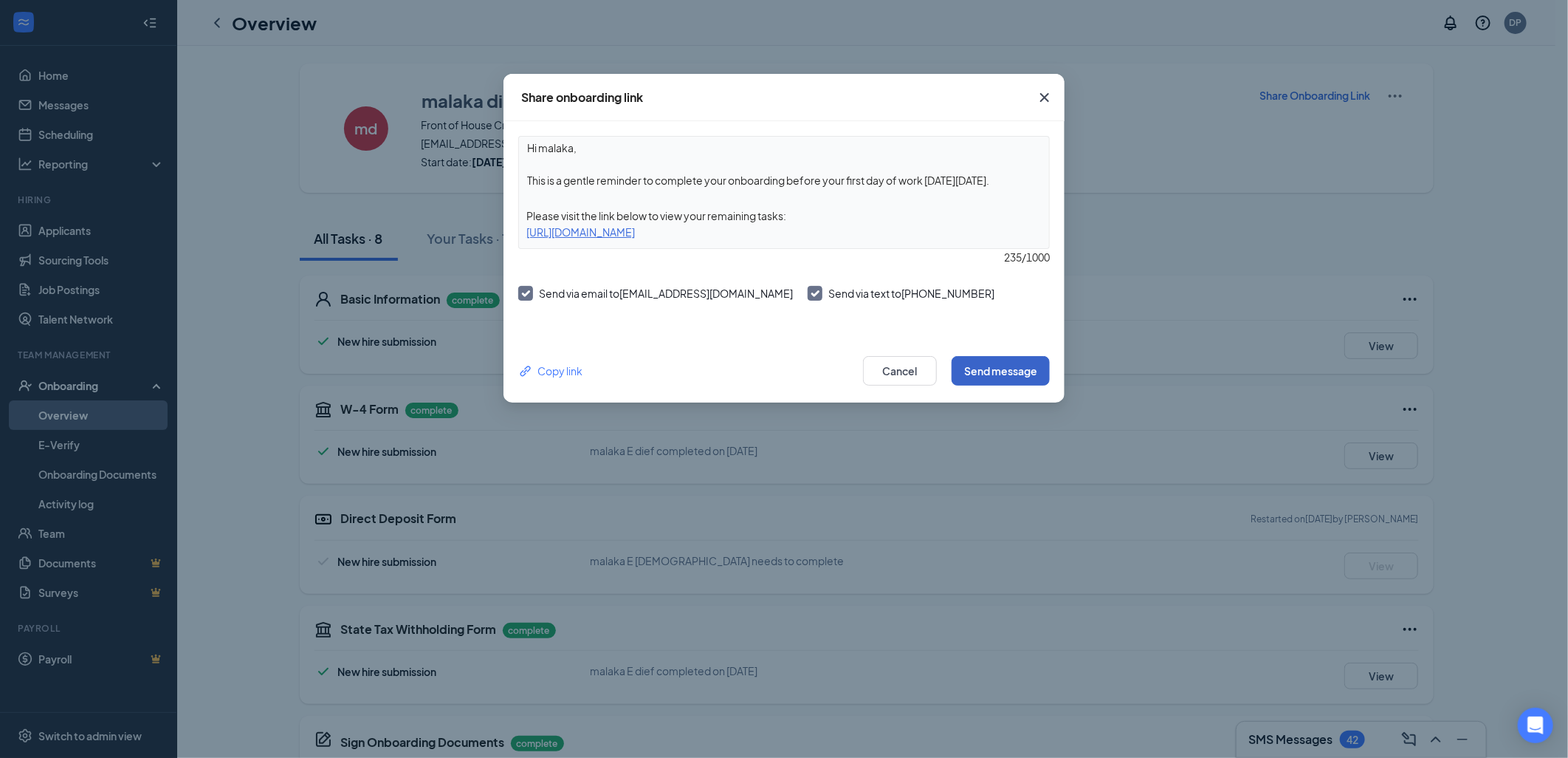
click at [1013, 368] on button "Send message" at bounding box center [1000, 370] width 99 height 29
